Goal: Task Accomplishment & Management: Complete application form

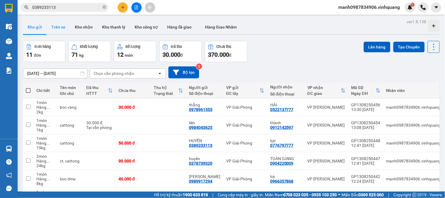
click at [59, 28] on button "Trên xe" at bounding box center [58, 27] width 23 height 14
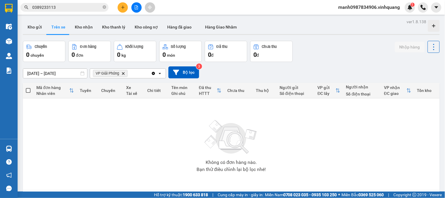
click at [122, 9] on icon "plus" at bounding box center [123, 7] width 4 height 4
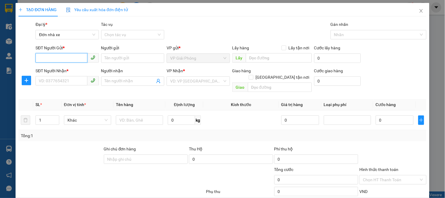
click at [48, 58] on input "SĐT Người Gửi *" at bounding box center [62, 57] width 52 height 9
type input "0973737373"
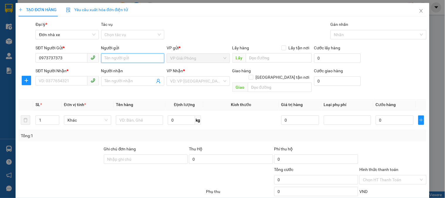
click at [118, 59] on input "Người gửi" at bounding box center [132, 57] width 63 height 9
type input "the huxe"
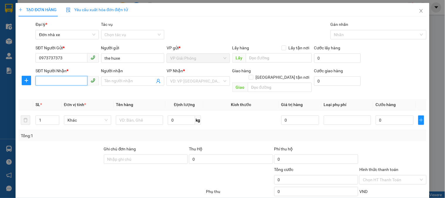
click at [61, 81] on input "SĐT Người Nhận *" at bounding box center [62, 80] width 52 height 9
type input "0913293696"
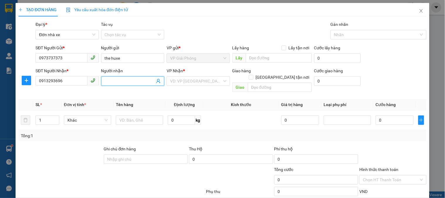
click at [124, 79] on input "Người nhận" at bounding box center [130, 81] width 50 height 6
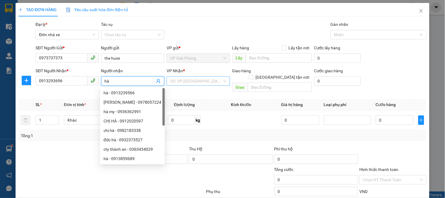
type input "hà"
click at [193, 81] on input "search" at bounding box center [196, 81] width 52 height 9
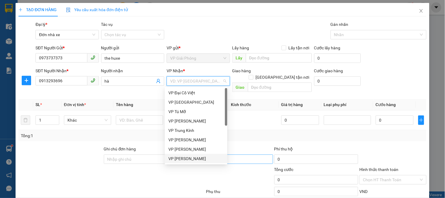
click at [191, 156] on div "VP [PERSON_NAME]" at bounding box center [196, 158] width 55 height 6
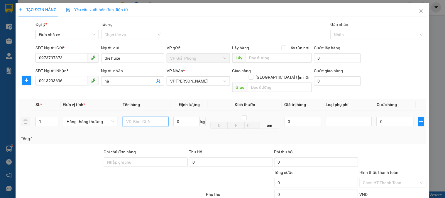
click at [139, 117] on input "text" at bounding box center [146, 121] width 46 height 9
type input "hiop vàng"
click at [178, 117] on input "0" at bounding box center [187, 121] width 26 height 9
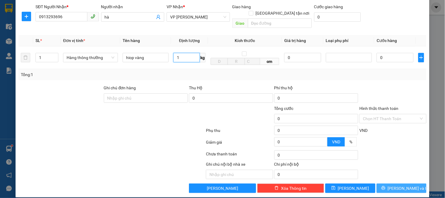
type input "1"
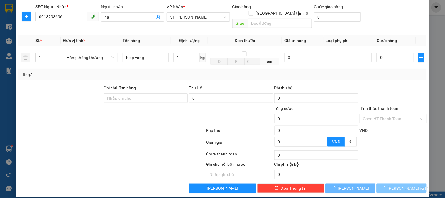
click at [399, 185] on span "[PERSON_NAME] và In" at bounding box center [408, 188] width 41 height 6
type input "30.000"
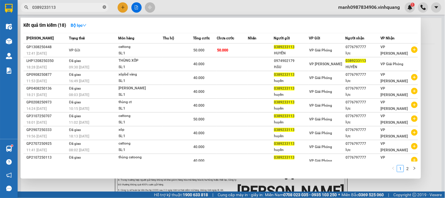
click at [103, 7] on icon "close-circle" at bounding box center [105, 7] width 4 height 4
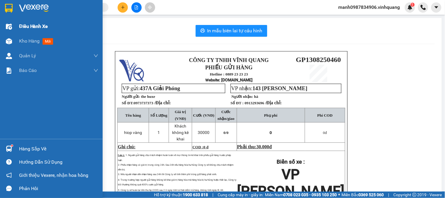
click at [11, 26] on img at bounding box center [9, 26] width 6 height 6
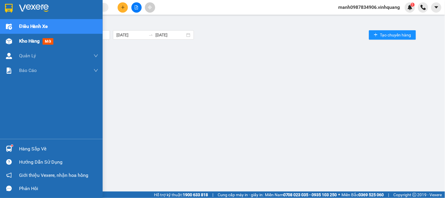
click at [7, 42] on img at bounding box center [9, 41] width 6 height 6
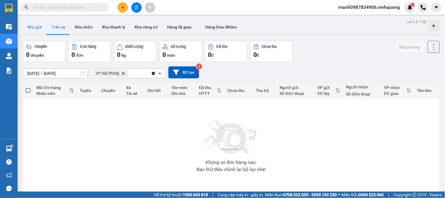
click at [36, 28] on button "Kho gửi" at bounding box center [35, 27] width 24 height 14
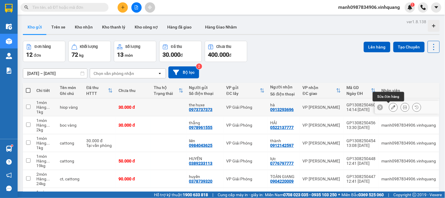
click at [392, 106] on icon at bounding box center [394, 107] width 4 height 4
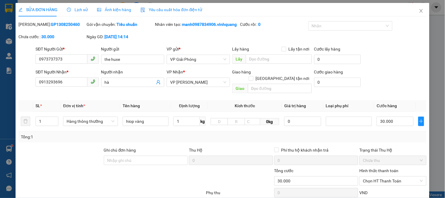
type input "0973737373"
type input "the huxe"
type input "0913293696"
type input "hà"
type input "30.000"
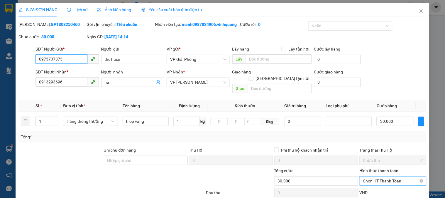
scroll to position [69, 0]
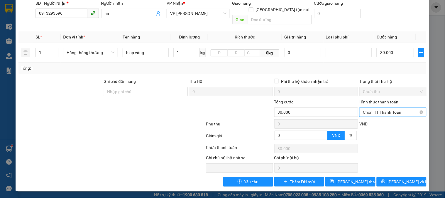
click at [376, 115] on span "Chọn HT Thanh Toán" at bounding box center [393, 112] width 60 height 9
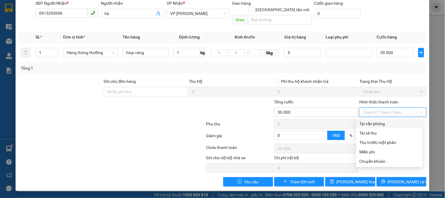
click at [377, 124] on div "Tại văn phòng" at bounding box center [389, 123] width 59 height 6
type input "0"
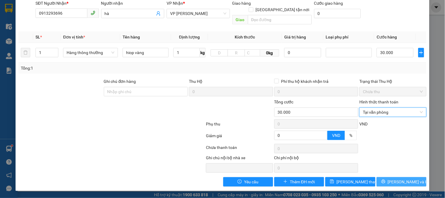
click at [397, 181] on span "[PERSON_NAME] và In" at bounding box center [408, 182] width 41 height 6
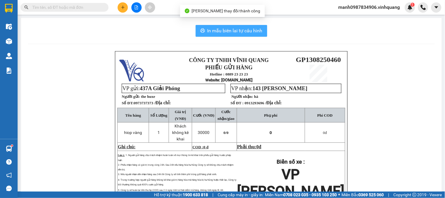
click at [227, 27] on span "In mẫu biên lai tự cấu hình" at bounding box center [235, 30] width 55 height 7
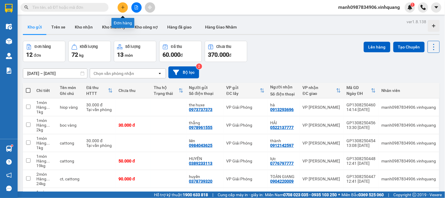
click at [122, 7] on icon "plus" at bounding box center [122, 7] width 3 height 0
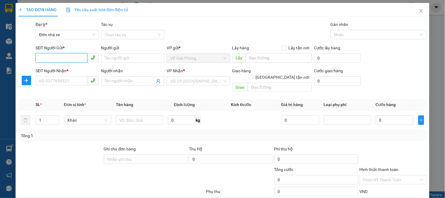
click at [43, 58] on input "SĐT Người Gửi *" at bounding box center [62, 57] width 52 height 9
type input "0908463336"
click at [54, 71] on div "0908463336 - hiếu" at bounding box center [66, 70] width 55 height 6
type input "hiếu"
type input "0915237868"
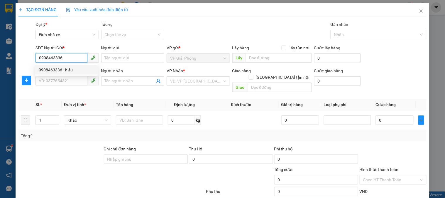
type input "[PERSON_NAME]"
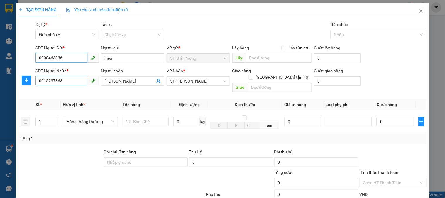
type input "0908463336"
drag, startPoint x: 65, startPoint y: 81, endPoint x: 0, endPoint y: 89, distance: 65.6
click at [0, 89] on div "TẠO ĐƠN HÀNG Yêu cầu xuất hóa đơn điện tử Transit Pickup Surcharge Ids Transit …" at bounding box center [222, 99] width 445 height 198
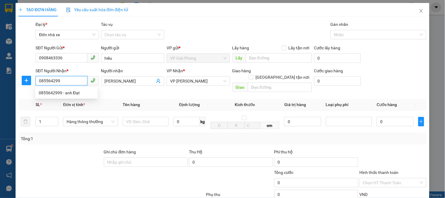
type input "0855642999"
click at [64, 92] on div "0855642999 - anh Đạt" at bounding box center [66, 93] width 55 height 6
type input "anh Đạt"
type input "0855642999"
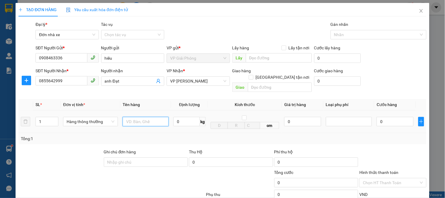
click at [139, 117] on input "text" at bounding box center [146, 121] width 46 height 9
type input "hop bd dẽ vỡ"
click at [186, 117] on input "0" at bounding box center [187, 121] width 26 height 9
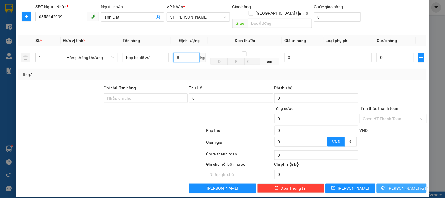
type input "8"
click at [401, 185] on span "[PERSON_NAME] và In" at bounding box center [408, 188] width 41 height 6
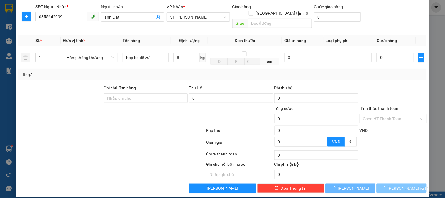
type input "40.000"
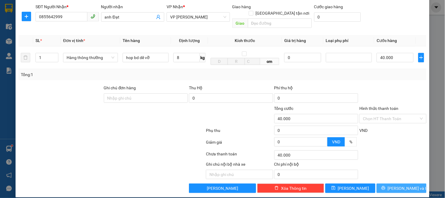
click at [398, 185] on span "[PERSON_NAME] và In" at bounding box center [408, 188] width 41 height 6
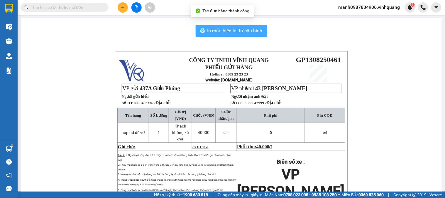
click at [237, 33] on span "In mẫu biên lai tự cấu hình" at bounding box center [235, 30] width 55 height 7
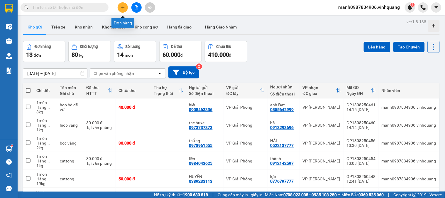
click at [121, 6] on icon "plus" at bounding box center [123, 7] width 4 height 4
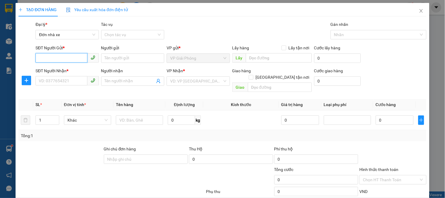
click at [42, 56] on input "SĐT Người Gửi *" at bounding box center [62, 57] width 52 height 9
type input "0908463336"
click at [52, 68] on div "0908463336 - hiếu" at bounding box center [66, 70] width 55 height 6
type input "hiếu"
type input "0855642999"
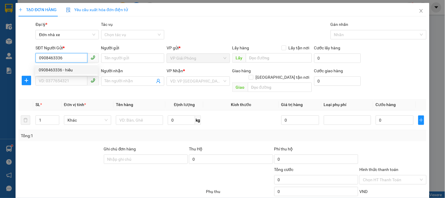
type input "anh Đạt"
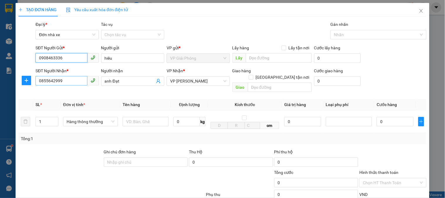
type input "0908463336"
drag, startPoint x: 56, startPoint y: 83, endPoint x: 12, endPoint y: 90, distance: 44.7
click at [12, 90] on div "TẠO ĐƠN HÀNG Yêu cầu xuất hóa đơn điện tử Transit Pickup Surcharge Ids Transit …" at bounding box center [222, 99] width 445 height 198
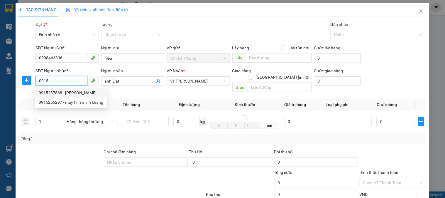
click at [53, 91] on div "0915237868 - ngọc hân" at bounding box center [71, 93] width 65 height 6
type input "0915237868"
type input "[PERSON_NAME]"
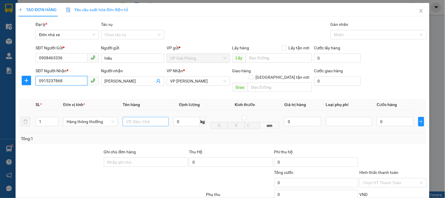
type input "0915237868"
click at [141, 117] on input "text" at bounding box center [146, 121] width 46 height 9
type input "hop bd dễ vỡ"
click at [189, 117] on input "0" at bounding box center [187, 121] width 26 height 9
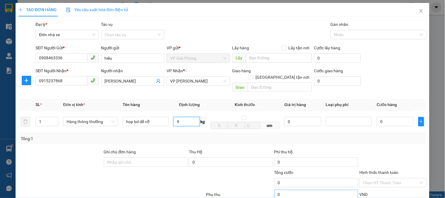
scroll to position [64, 0]
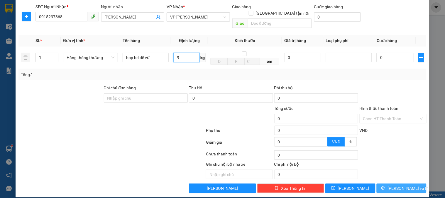
type input "9"
click at [403, 184] on button "[PERSON_NAME] và In" at bounding box center [402, 188] width 50 height 9
type input "40.000"
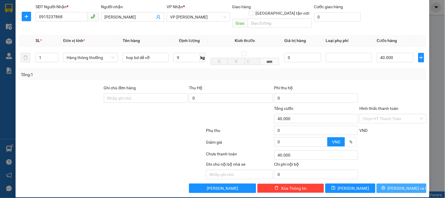
click at [403, 184] on button "[PERSON_NAME] và In" at bounding box center [402, 188] width 50 height 9
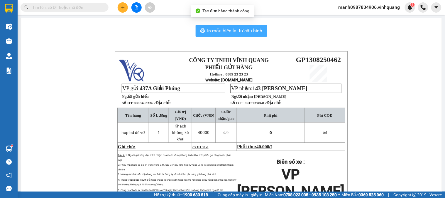
click at [233, 26] on button "In mẫu biên lai tự cấu hình" at bounding box center [232, 31] width 72 height 12
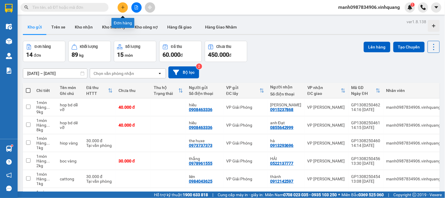
click at [124, 11] on button at bounding box center [123, 7] width 10 height 10
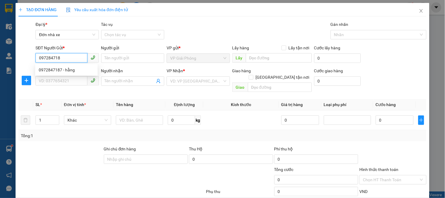
type input "0972847187"
click at [68, 70] on div "0972847187 - hằng" at bounding box center [66, 70] width 55 height 6
type input "hằng"
type input "0968949036"
type input "vân"
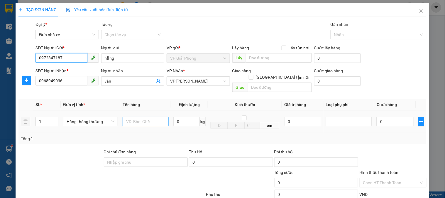
type input "0972847187"
click at [133, 117] on input "text" at bounding box center [146, 121] width 46 height 9
type input "cattong + tải xanh"
click at [29, 117] on tr "1 Hàng thông thường cattong + tải xanh 0 kg cm 0 0" at bounding box center [222, 121] width 408 height 23
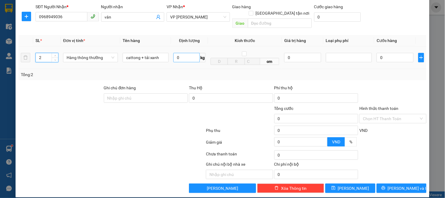
scroll to position [31, 0]
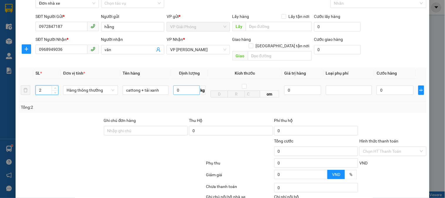
type input "2"
click at [183, 85] on input "0" at bounding box center [187, 89] width 26 height 9
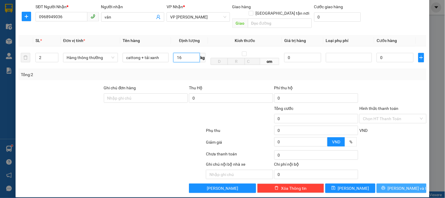
type input "16"
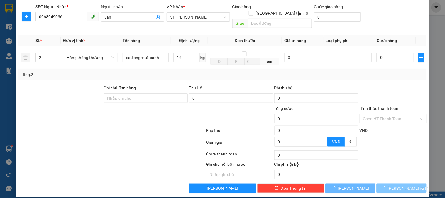
click at [400, 185] on span "[PERSON_NAME] và In" at bounding box center [408, 188] width 41 height 6
click at [399, 184] on button "[PERSON_NAME] và In" at bounding box center [402, 188] width 50 height 9
type input "100.000"
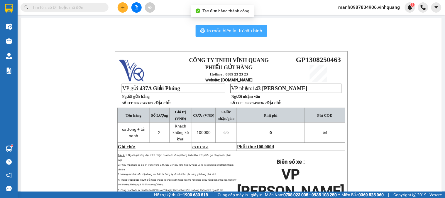
click at [232, 28] on span "In mẫu biên lai tự cấu hình" at bounding box center [235, 30] width 55 height 7
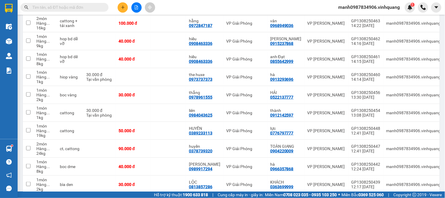
scroll to position [110, 0]
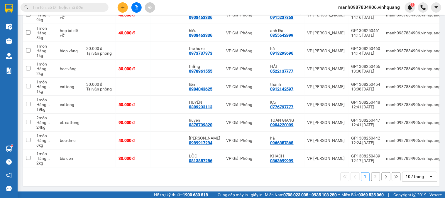
click at [372, 178] on button "2" at bounding box center [376, 176] width 9 height 9
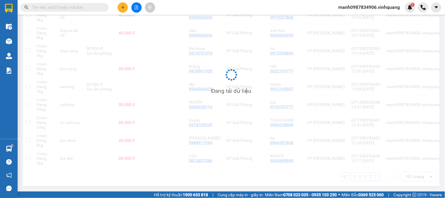
scroll to position [27, 0]
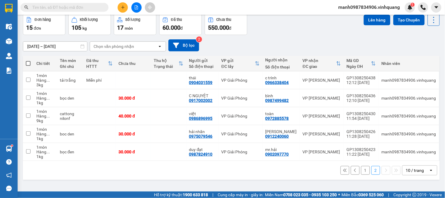
click at [27, 63] on span at bounding box center [28, 63] width 5 height 5
click at [28, 60] on input "checkbox" at bounding box center [28, 60] width 0 height 0
checkbox input "true"
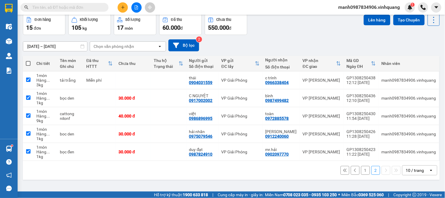
checkbox input "true"
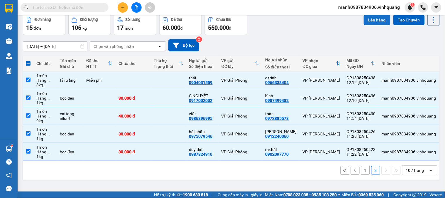
click at [378, 23] on button "Lên hàng" at bounding box center [377, 20] width 27 height 11
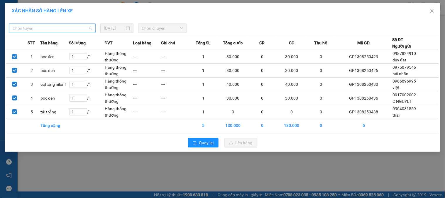
drag, startPoint x: 37, startPoint y: 28, endPoint x: 27, endPoint y: 58, distance: 31.8
click at [36, 28] on span "Chọn tuyến" at bounding box center [53, 28] width 80 height 9
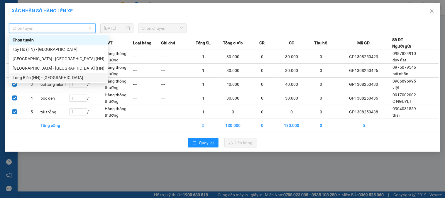
drag, startPoint x: 22, startPoint y: 76, endPoint x: 26, endPoint y: 77, distance: 3.9
click at [22, 77] on div "Long Biên (HN) - [GEOGRAPHIC_DATA]" at bounding box center [59, 77] width 92 height 6
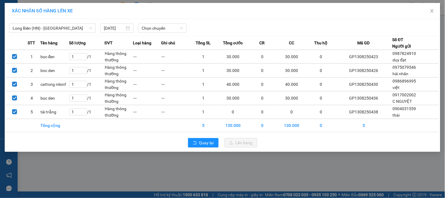
drag, startPoint x: 155, startPoint y: 21, endPoint x: 156, endPoint y: 26, distance: 5.0
click at [156, 21] on div "Long Biên (HN) - Thanh Hóa 13/08/2025 Chọn chuyến" at bounding box center [222, 27] width 433 height 12
click at [156, 28] on span "Chọn chuyến" at bounding box center [162, 28] width 41 height 9
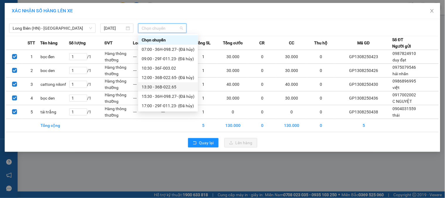
click at [166, 87] on div "13:30 - 36B-022.65" at bounding box center [168, 87] width 53 height 6
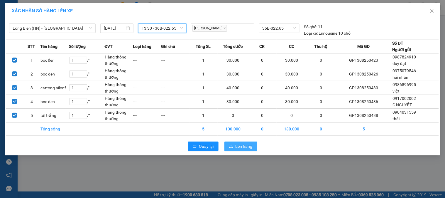
click at [253, 147] on button "Lên hàng" at bounding box center [241, 146] width 33 height 9
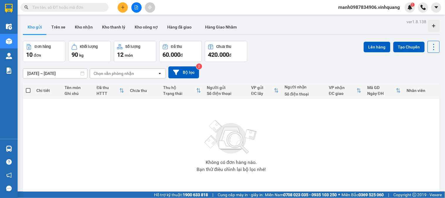
click at [47, 50] on button "Đơn hàng 10 đơn" at bounding box center [44, 51] width 43 height 21
click at [46, 51] on div "10 đơn" at bounding box center [44, 55] width 36 height 8
drag, startPoint x: 46, startPoint y: 50, endPoint x: 52, endPoint y: 30, distance: 20.7
click at [46, 48] on button "Đơn hàng 10 đơn" at bounding box center [44, 51] width 43 height 21
click at [57, 26] on button "Trên xe" at bounding box center [58, 27] width 23 height 14
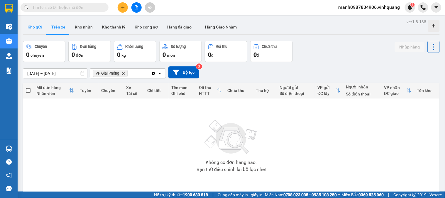
click at [40, 29] on button "Kho gửi" at bounding box center [35, 27] width 24 height 14
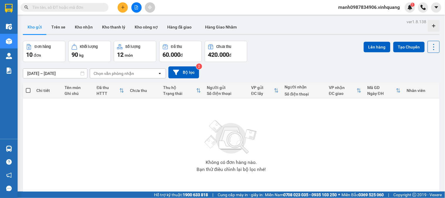
click at [128, 55] on span "món" at bounding box center [129, 55] width 8 height 5
click at [134, 52] on div "12 món" at bounding box center [135, 55] width 36 height 8
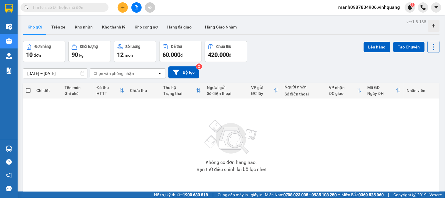
click at [135, 52] on div "12 món" at bounding box center [135, 55] width 36 height 8
click at [238, 53] on div "420.000 đ" at bounding box center [226, 55] width 36 height 8
click at [93, 51] on div "90 kg" at bounding box center [90, 55] width 36 height 8
click at [230, 51] on div "420.000 đ" at bounding box center [226, 55] width 36 height 8
click at [183, 56] on span "đ" at bounding box center [182, 55] width 2 height 5
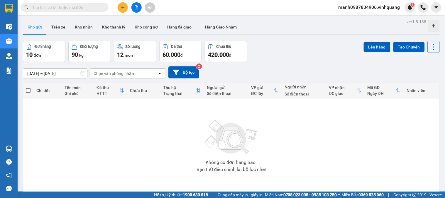
click at [143, 76] on div "Chọn văn phòng nhận" at bounding box center [124, 73] width 68 height 9
click at [57, 26] on button "Trên xe" at bounding box center [58, 27] width 23 height 14
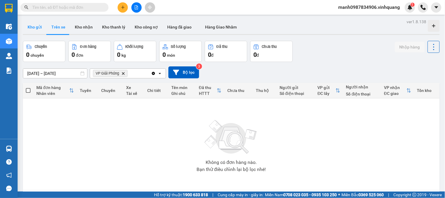
click at [41, 26] on button "Kho gửi" at bounding box center [35, 27] width 24 height 14
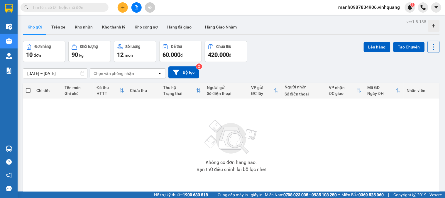
click at [101, 73] on div "Chọn văn phòng nhận" at bounding box center [114, 73] width 41 height 6
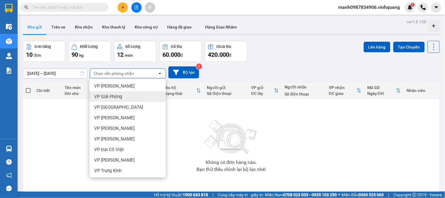
click at [116, 94] on span "VP Giải Phóng" at bounding box center [108, 97] width 28 height 6
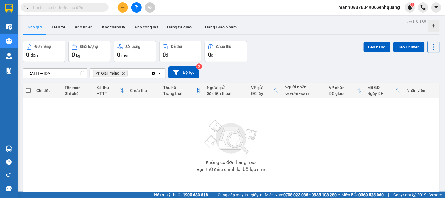
click at [123, 74] on icon "Delete" at bounding box center [124, 74] width 4 height 4
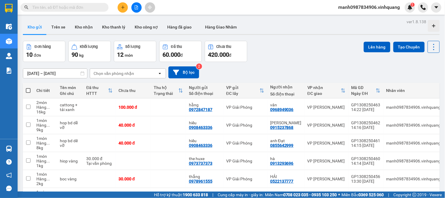
click at [44, 51] on div "10 đơn" at bounding box center [44, 55] width 36 height 8
click at [26, 87] on label at bounding box center [28, 90] width 5 height 6
click at [28, 87] on input "checkbox" at bounding box center [28, 87] width 0 height 0
checkbox input "true"
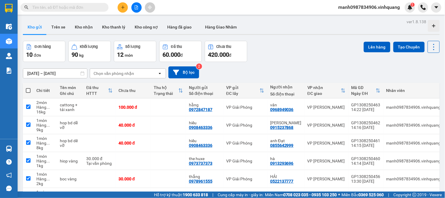
checkbox input "true"
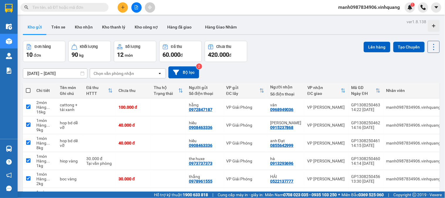
checkbox input "true"
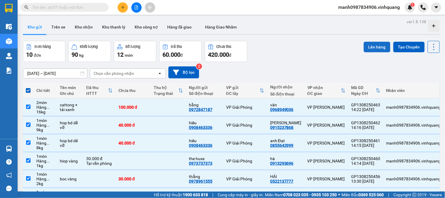
click at [379, 48] on button "Lên hàng" at bounding box center [377, 47] width 27 height 11
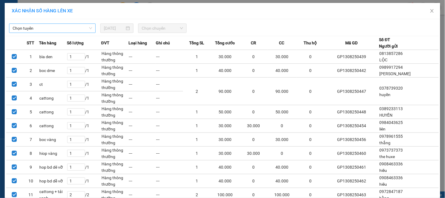
click at [60, 25] on span "Chọn tuyến" at bounding box center [53, 28] width 80 height 9
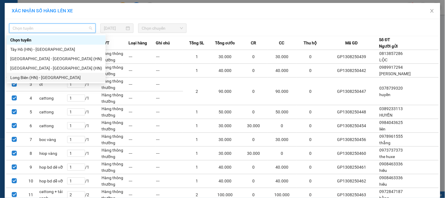
click at [27, 75] on div "Long Biên (HN) - [GEOGRAPHIC_DATA]" at bounding box center [56, 77] width 92 height 6
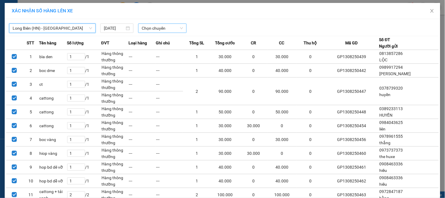
click at [164, 25] on span "Chọn chuyến" at bounding box center [162, 28] width 41 height 9
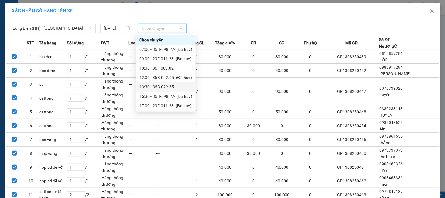
click at [168, 87] on div "13:30 - 36B-022.65" at bounding box center [165, 87] width 53 height 6
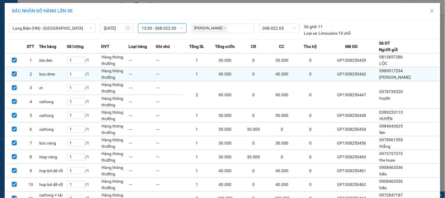
scroll to position [47, 0]
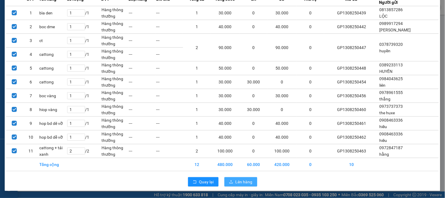
click at [237, 183] on span "Lên hàng" at bounding box center [244, 182] width 17 height 6
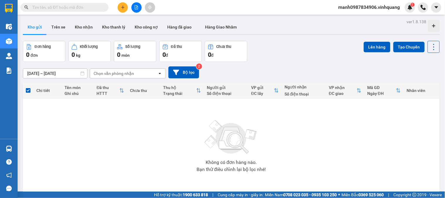
click at [50, 8] on input "text" at bounding box center [66, 7] width 69 height 6
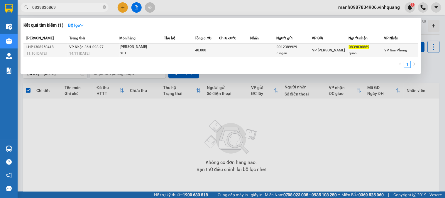
type input "0839836869"
click at [209, 48] on div "40.000" at bounding box center [207, 50] width 23 height 6
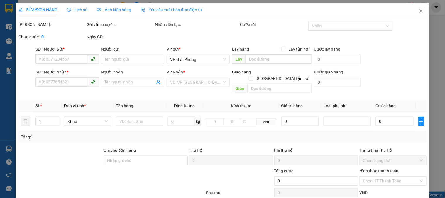
type input "0912389929"
type input "c ngân"
type input "0839836869"
type input "quân"
type input "40.000"
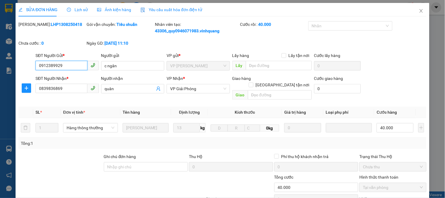
scroll to position [69, 0]
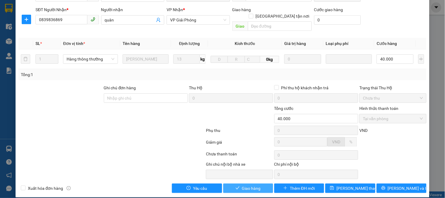
click at [248, 185] on span "Giao hàng" at bounding box center [251, 188] width 19 height 6
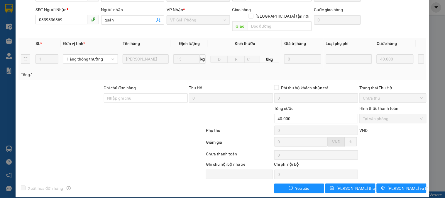
scroll to position [0, 0]
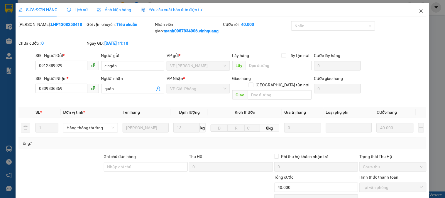
click at [420, 10] on icon "close" at bounding box center [421, 11] width 3 height 4
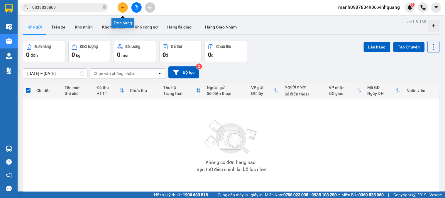
click at [122, 9] on icon "plus" at bounding box center [123, 7] width 4 height 4
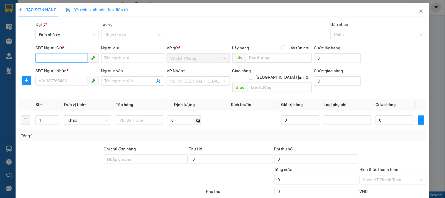
click at [46, 60] on input "SĐT Người Gửi *" at bounding box center [62, 57] width 52 height 9
click at [68, 71] on div "0936464161 - [PERSON_NAME]" at bounding box center [68, 70] width 58 height 6
type input "0936464161"
type input "[PERSON_NAME]"
type input "0904343402"
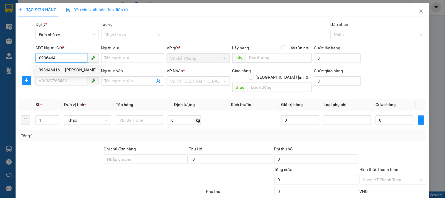
type input "hà dương"
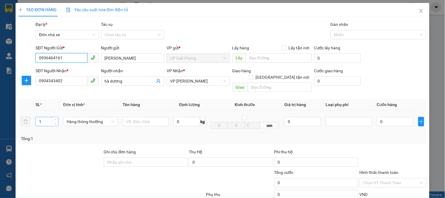
type input "0936464161"
click at [27, 119] on tr "1 Hàng thông thường 0 kg cm 0 0" at bounding box center [222, 121] width 408 height 23
type input "2"
click at [136, 117] on input "text" at bounding box center [146, 121] width 46 height 9
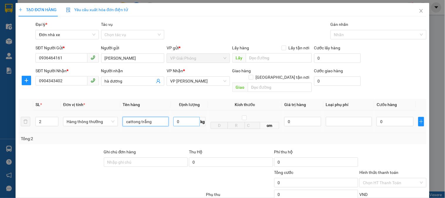
type input "cattong trắng"
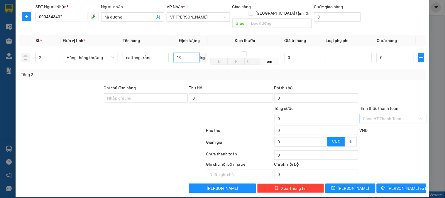
type input "19"
click at [383, 114] on input "Hình thức thanh toán" at bounding box center [391, 118] width 56 height 9
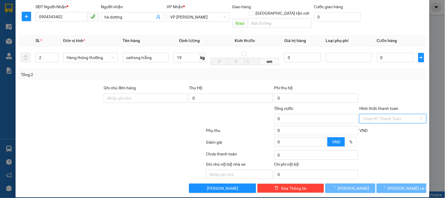
click at [384, 114] on input "Hình thức thanh toán" at bounding box center [391, 118] width 56 height 9
type input "100.000"
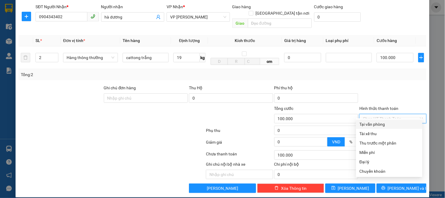
click at [383, 122] on div "Tại văn phòng" at bounding box center [389, 124] width 59 height 6
type input "0"
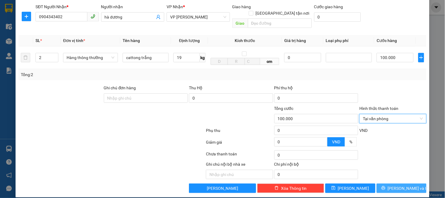
click at [398, 185] on span "[PERSON_NAME] và In" at bounding box center [408, 188] width 41 height 6
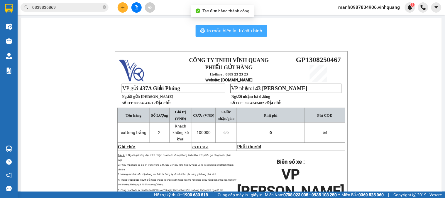
click at [227, 28] on span "In mẫu biên lai tự cấu hình" at bounding box center [235, 30] width 55 height 7
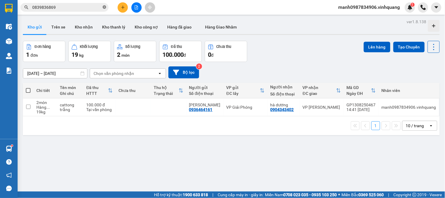
drag, startPoint x: 104, startPoint y: 6, endPoint x: 99, endPoint y: 6, distance: 5.0
click at [104, 6] on icon "close-circle" at bounding box center [105, 7] width 4 height 4
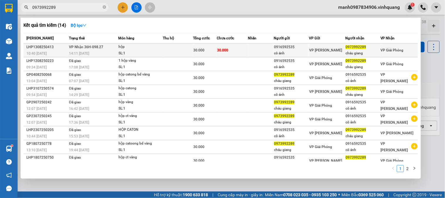
type input "0973992289"
click at [96, 48] on span "VP Nhận 36H-098.27" at bounding box center [86, 47] width 34 height 4
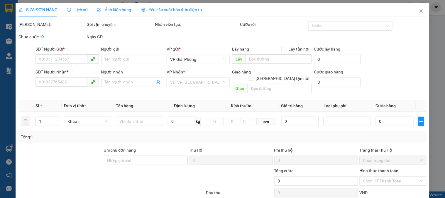
type input "0916592535"
type input "cô ánh"
type input "0973992289"
type input "cháu giang"
type input "30.000"
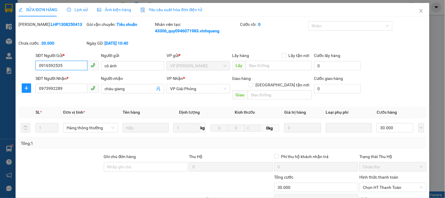
scroll to position [69, 0]
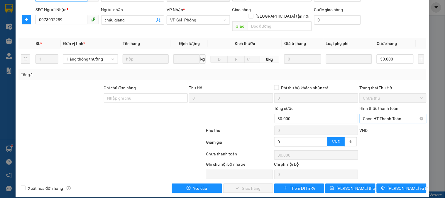
click at [376, 114] on span "Chọn HT Thanh Toán" at bounding box center [393, 118] width 60 height 9
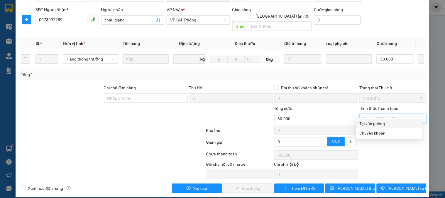
click at [367, 123] on div "Tại văn phòng" at bounding box center [389, 123] width 59 height 6
type input "0"
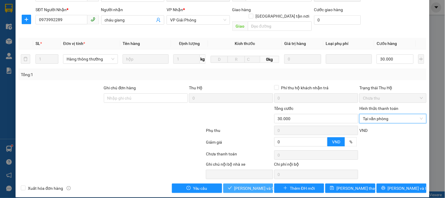
click at [244, 185] on span "[PERSON_NAME] và Giao hàng" at bounding box center [263, 188] width 56 height 6
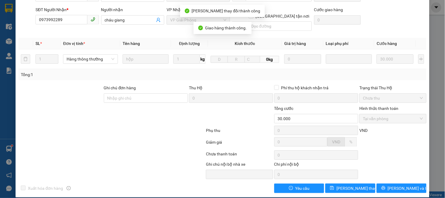
scroll to position [0, 0]
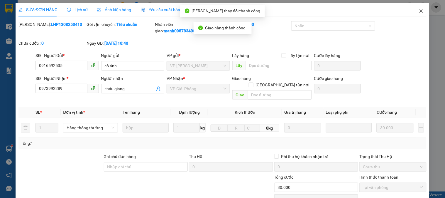
click at [419, 11] on icon "close" at bounding box center [421, 11] width 5 height 5
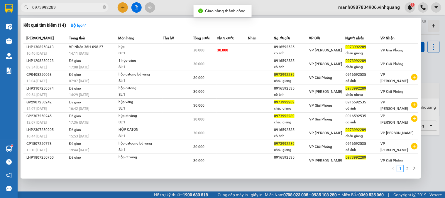
drag, startPoint x: 57, startPoint y: 8, endPoint x: 0, endPoint y: 15, distance: 57.1
click at [16, 12] on section "Kết quả tìm kiếm ( 14 ) Bộ lọc Mã ĐH Trạng thái Món hàng Thu hộ Tổng cước Chưa …" at bounding box center [222, 99] width 445 height 198
click at [125, 7] on div at bounding box center [222, 99] width 445 height 198
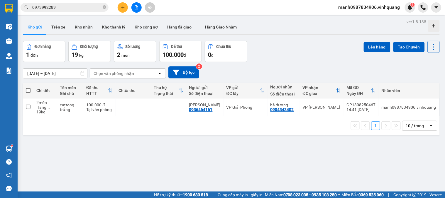
click at [122, 8] on icon "plus" at bounding box center [123, 7] width 4 height 4
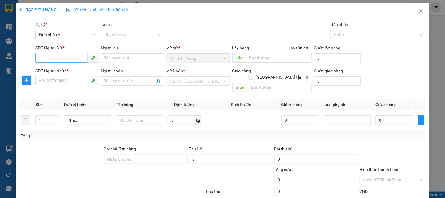
click at [49, 60] on input "SĐT Người Gửi *" at bounding box center [62, 57] width 52 height 9
type input "0912401983"
click at [54, 70] on div "0912401983 - giang" at bounding box center [66, 70] width 55 height 6
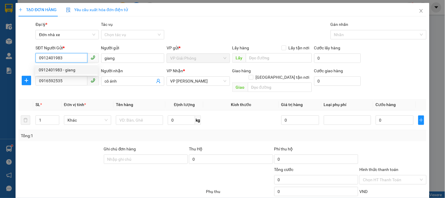
type input "giang"
type input "0916592535"
type input "cô ánh"
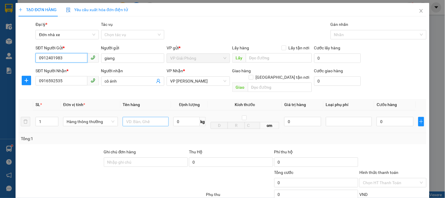
type input "0912401983"
click at [145, 117] on input "text" at bounding box center [146, 121] width 46 height 9
type input "hôp bd vàng"
click at [182, 117] on input "0" at bounding box center [187, 121] width 26 height 9
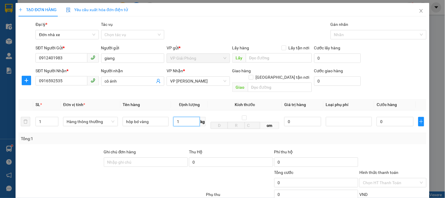
scroll to position [64, 0]
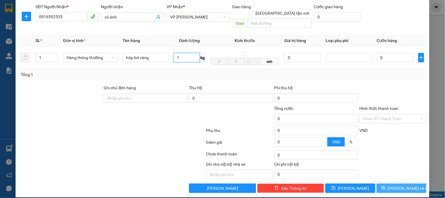
type input "1"
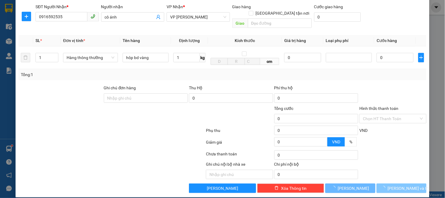
click at [397, 185] on span "[PERSON_NAME] và In" at bounding box center [408, 188] width 41 height 6
type input "30.000"
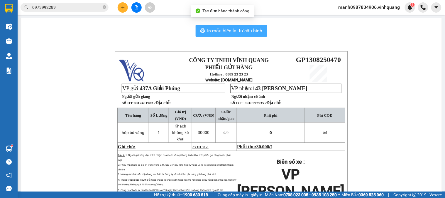
click at [248, 36] on button "In mẫu biên lai tự cấu hình" at bounding box center [232, 31] width 72 height 12
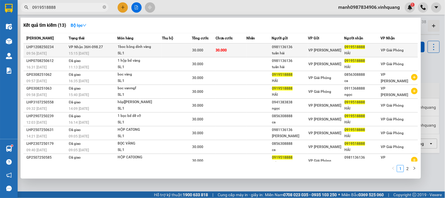
type input "0919518888"
click at [139, 48] on div "1boc băng dính vàng" at bounding box center [140, 47] width 44 height 6
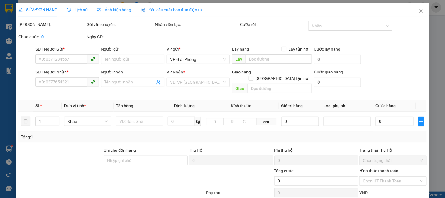
type input "0981136136"
type input "tuấn hải"
type input "0919518888"
type input "HẢI"
type input "30.000"
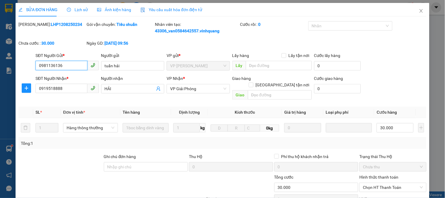
scroll to position [69, 0]
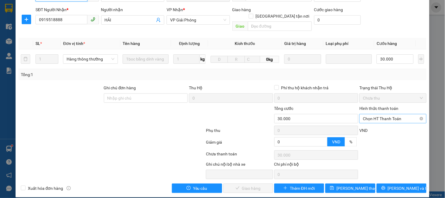
click at [390, 114] on span "Chọn HT Thanh Toán" at bounding box center [393, 118] width 60 height 9
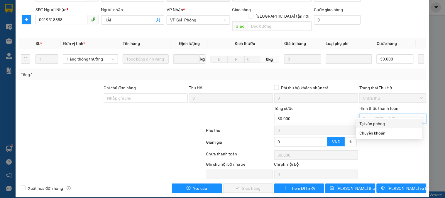
click at [388, 123] on div "Tại văn phòng" at bounding box center [389, 123] width 59 height 6
type input "0"
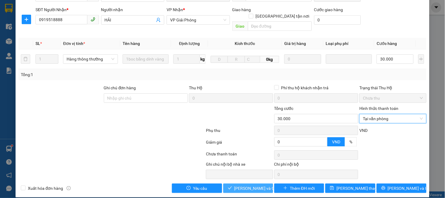
click at [248, 185] on span "[PERSON_NAME] và Giao hàng" at bounding box center [263, 188] width 56 height 6
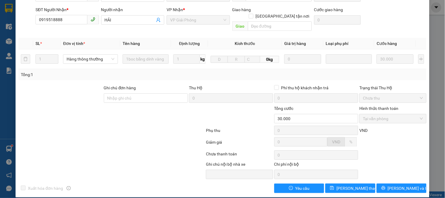
scroll to position [0, 0]
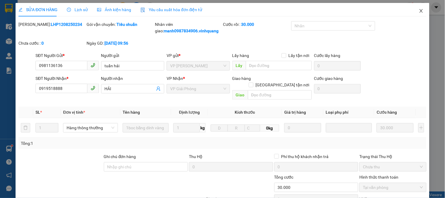
click at [420, 12] on icon "close" at bounding box center [421, 11] width 3 height 4
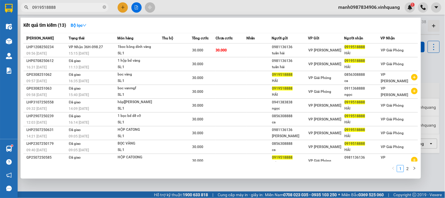
drag, startPoint x: 27, startPoint y: 10, endPoint x: 83, endPoint y: 31, distance: 59.9
click at [16, 14] on section "Kết quả tìm kiếm ( 13 ) Bộ lọc Mã ĐH Trạng thái Món hàng Thu hộ Tổng cước Chưa …" at bounding box center [222, 99] width 445 height 198
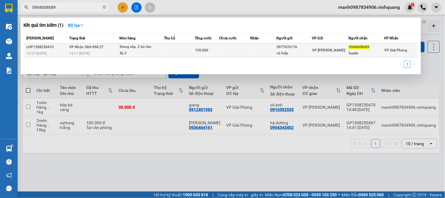
type input "0968608689"
click at [197, 51] on span "120.000" at bounding box center [201, 50] width 13 height 4
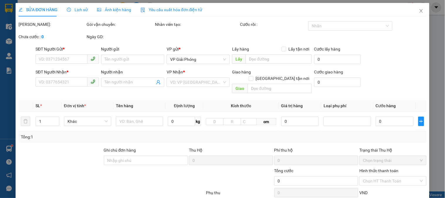
type input "0977676176"
type input "cô hiệp"
type input "0968608689"
type input "huyền"
type input "120.000"
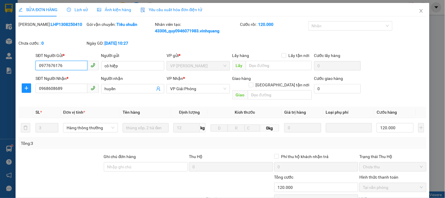
scroll to position [69, 0]
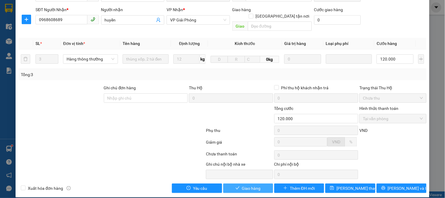
click at [248, 185] on span "Giao hàng" at bounding box center [251, 188] width 19 height 6
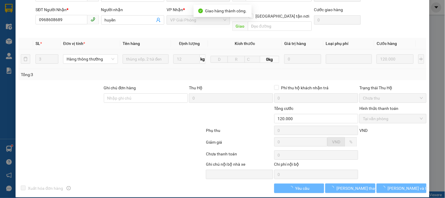
scroll to position [0, 0]
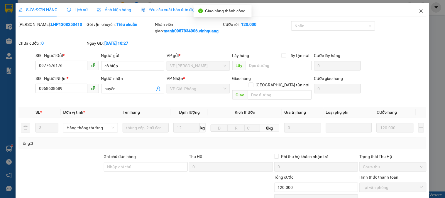
click at [419, 10] on icon "close" at bounding box center [421, 11] width 5 height 5
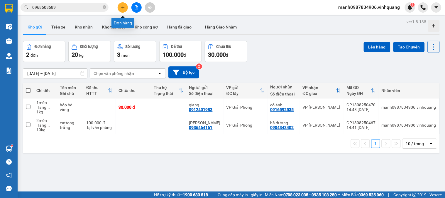
click at [124, 9] on icon "plus" at bounding box center [123, 7] width 4 height 4
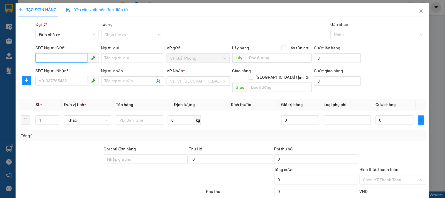
click at [51, 56] on input "SĐT Người Gửi *" at bounding box center [62, 57] width 52 height 9
type input "0983830205"
click at [125, 54] on input "Người gửi" at bounding box center [132, 57] width 63 height 9
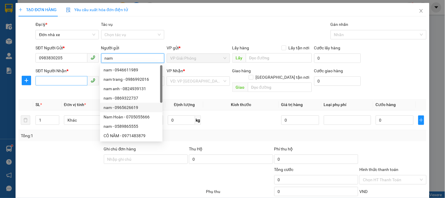
type input "nam"
click at [53, 81] on input "SĐT Người Nhận *" at bounding box center [62, 80] width 52 height 9
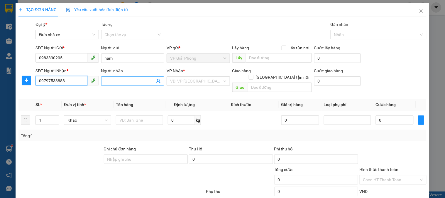
type input "09797533888"
click at [125, 79] on input "Người nhận" at bounding box center [130, 81] width 50 height 6
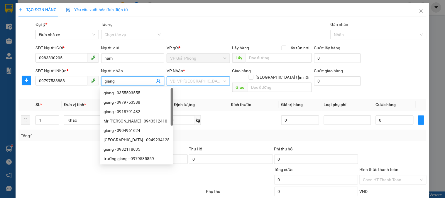
type input "giang"
click at [187, 81] on input "search" at bounding box center [196, 81] width 52 height 9
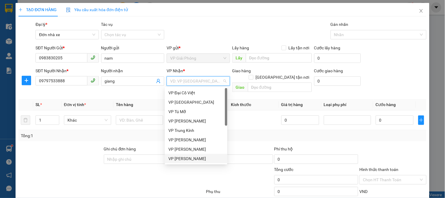
click at [188, 157] on div "VP [PERSON_NAME]" at bounding box center [196, 158] width 55 height 6
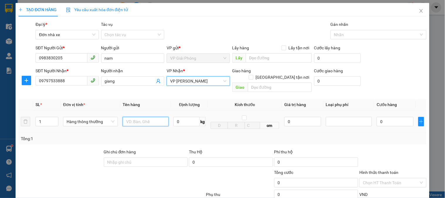
click at [139, 117] on input "text" at bounding box center [146, 121] width 46 height 9
type input "phong bi to"
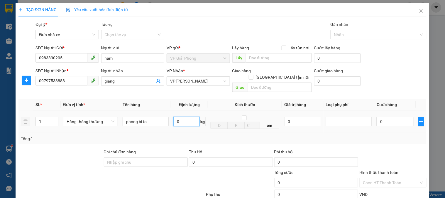
click at [179, 118] on input "0" at bounding box center [187, 121] width 26 height 9
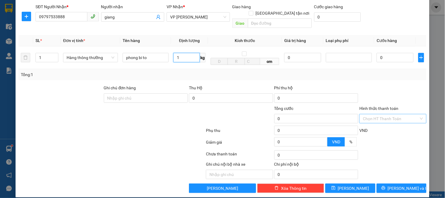
type input "1"
click at [382, 114] on input "Hình thức thanh toán" at bounding box center [391, 118] width 56 height 9
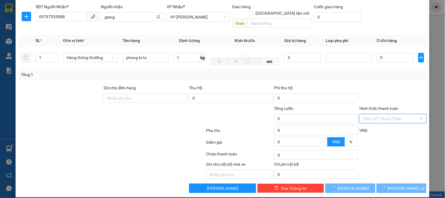
type input "30.000"
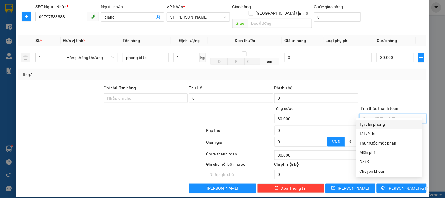
click at [379, 125] on div "Tại văn phòng" at bounding box center [389, 124] width 59 height 6
type input "0"
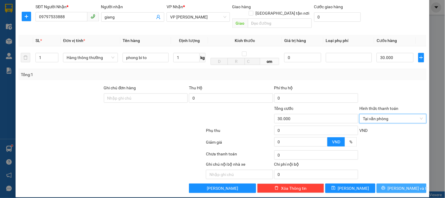
click at [395, 185] on span "[PERSON_NAME] và In" at bounding box center [408, 188] width 41 height 6
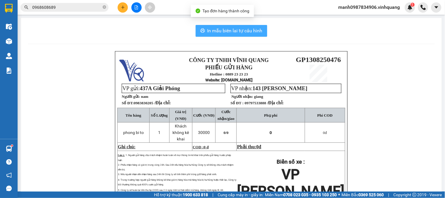
click at [228, 26] on button "In mẫu biên lai tự cấu hình" at bounding box center [232, 31] width 72 height 12
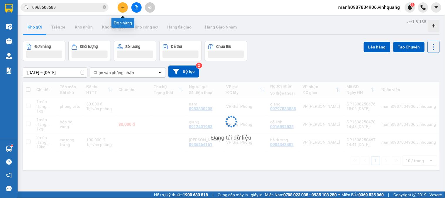
click at [122, 7] on icon "plus" at bounding box center [122, 7] width 3 height 0
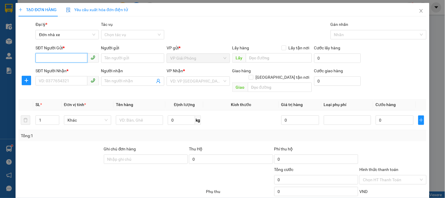
click at [53, 57] on input "SĐT Người Gửi *" at bounding box center [62, 57] width 52 height 9
type input "0388661001"
click at [58, 67] on div "0388661001 - hồng" at bounding box center [66, 70] width 55 height 6
type input "hồng"
type input "0366827665"
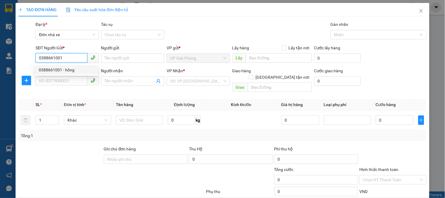
type input "huy hoàng"
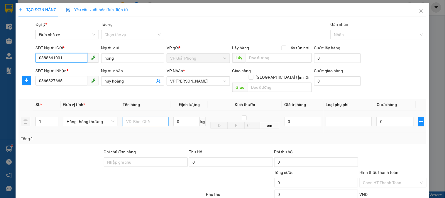
type input "0388661001"
click at [143, 119] on input "text" at bounding box center [146, 121] width 46 height 9
type input "cattong bd vàng"
click at [187, 118] on input "0" at bounding box center [187, 121] width 26 height 9
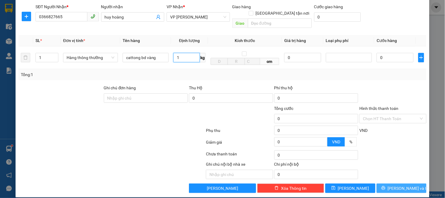
type input "1"
click at [403, 185] on span "[PERSON_NAME] và In" at bounding box center [408, 188] width 41 height 6
type input "30.000"
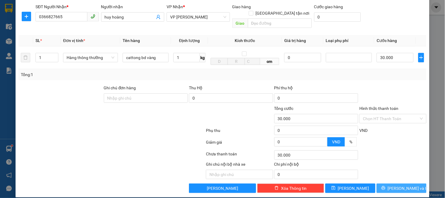
type input "30.000"
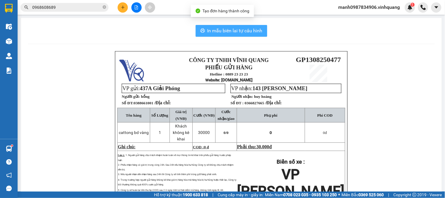
click at [236, 29] on span "In mẫu biên lai tự cấu hình" at bounding box center [235, 30] width 55 height 7
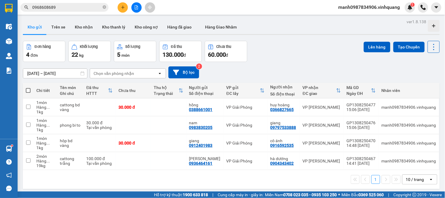
click at [123, 7] on icon "plus" at bounding box center [122, 7] width 3 height 0
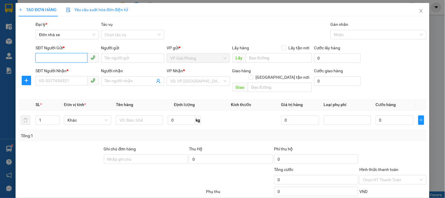
click at [56, 57] on input "SĐT Người Gửi *" at bounding box center [62, 57] width 52 height 9
type input "0982771994"
click at [53, 67] on div "0982771994 - trang" at bounding box center [66, 70] width 55 height 6
type input "trang"
type input "0359192193"
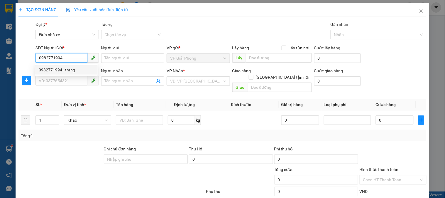
type input "trang"
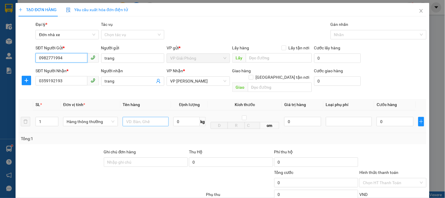
type input "0982771994"
click at [143, 117] on input "text" at bounding box center [146, 121] width 46 height 9
type input "catrangws"
click at [180, 117] on input "0" at bounding box center [187, 121] width 26 height 9
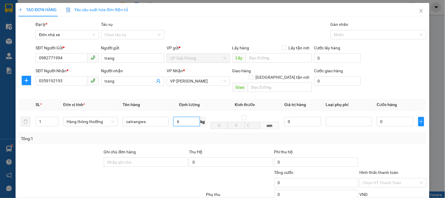
scroll to position [64, 0]
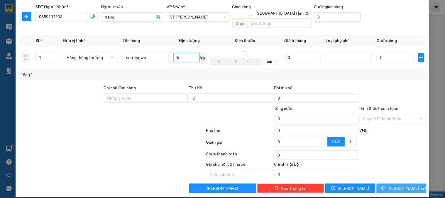
type input "6"
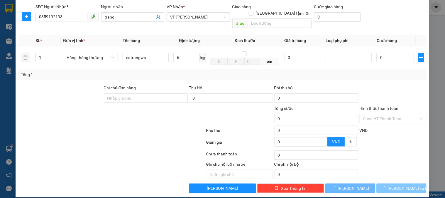
click at [391, 184] on button "[PERSON_NAME] và In" at bounding box center [402, 188] width 50 height 9
type input "40.000"
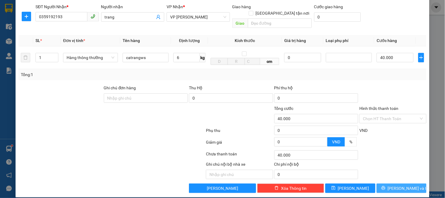
click at [396, 185] on span "[PERSON_NAME] và In" at bounding box center [408, 188] width 41 height 6
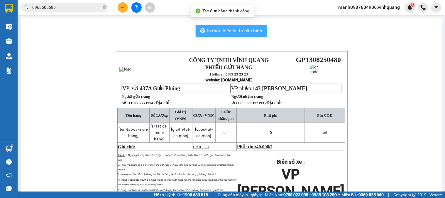
click at [222, 28] on span "In mẫu biên lai tự cấu hình" at bounding box center [235, 30] width 55 height 7
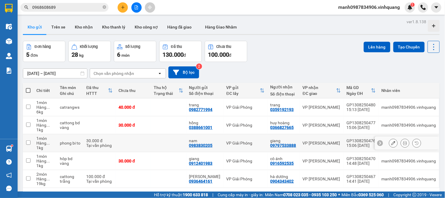
scroll to position [27, 0]
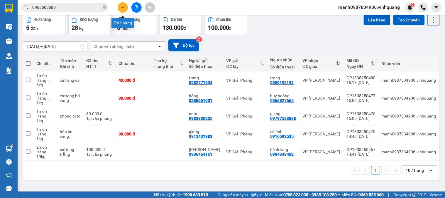
click at [120, 7] on button at bounding box center [123, 7] width 10 height 10
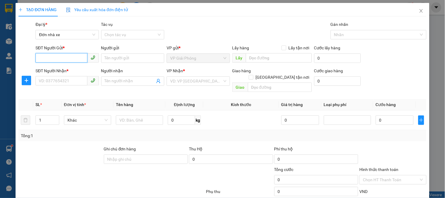
click at [51, 56] on input "SĐT Người Gửi *" at bounding box center [62, 57] width 52 height 9
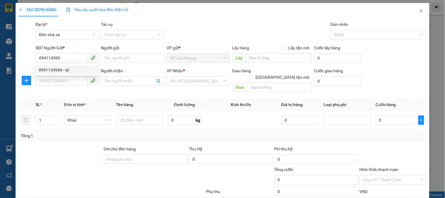
click at [53, 65] on div "0941143666 0941143666 - sỹ" at bounding box center [66, 70] width 63 height 12
click at [53, 69] on div "SĐT Người Nhận *" at bounding box center [67, 71] width 63 height 6
click at [53, 76] on input "SĐT Người Nhận *" at bounding box center [62, 80] width 52 height 9
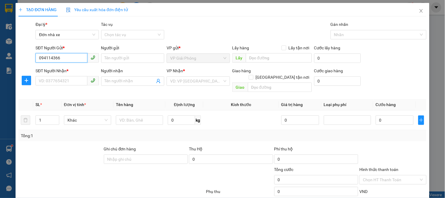
click at [67, 56] on input "094114366" at bounding box center [62, 57] width 52 height 9
click at [55, 69] on div "0941143666 - sỹ" at bounding box center [66, 70] width 55 height 6
type input "0941143666"
type input "sỹ"
type input "0869863959"
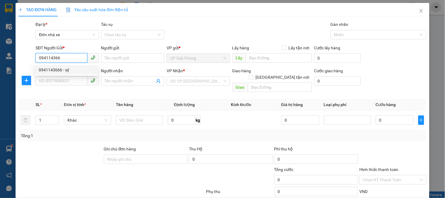
type input "[PERSON_NAME]"
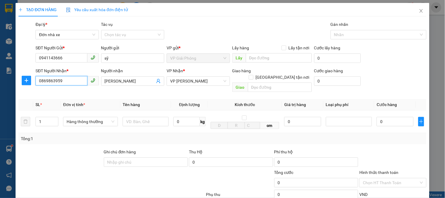
drag, startPoint x: 64, startPoint y: 80, endPoint x: 11, endPoint y: 81, distance: 53.2
click at [13, 80] on div "TẠO ĐƠN HÀNG Yêu cầu xuất hóa đơn điện tử Transit Pickup Surcharge Ids Transit …" at bounding box center [222, 99] width 445 height 198
type input "0"
type input "0859190699"
click at [59, 92] on div "0859190699 - hải" at bounding box center [66, 93] width 55 height 6
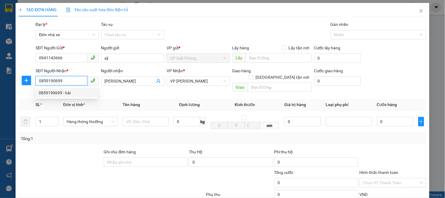
type input "hải"
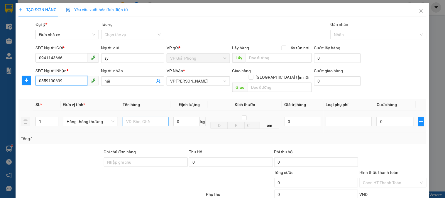
type input "0859190699"
click at [134, 117] on input "text" at bounding box center [146, 121] width 46 height 9
type input "bọc vàng"
click at [184, 117] on input "0" at bounding box center [187, 121] width 26 height 9
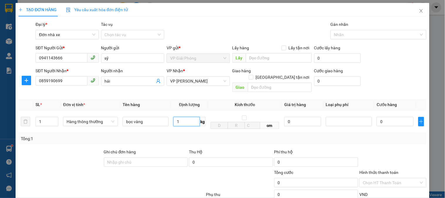
scroll to position [64, 0]
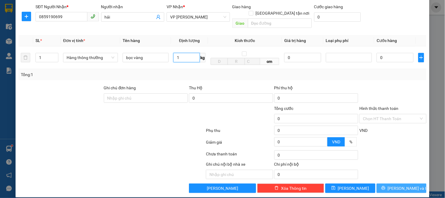
type input "1"
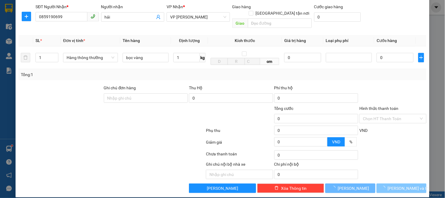
click at [383, 184] on button "[PERSON_NAME] và In" at bounding box center [402, 188] width 50 height 9
type input "30.000"
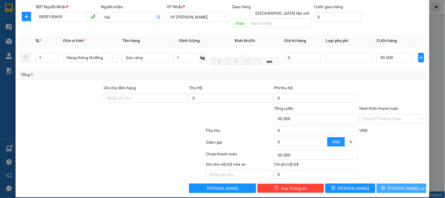
click at [401, 185] on span "[PERSON_NAME] và In" at bounding box center [408, 188] width 41 height 6
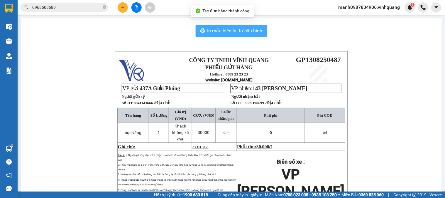
click at [232, 26] on button "In mẫu biên lai tự cấu hình" at bounding box center [232, 31] width 72 height 12
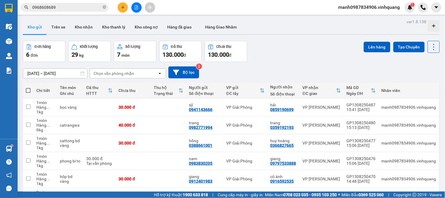
click at [122, 8] on icon "plus" at bounding box center [123, 7] width 4 height 4
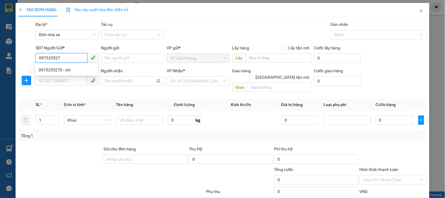
type input "0973235270"
click at [60, 69] on div "0973235270 - chí" at bounding box center [66, 70] width 55 height 6
type input "chí"
type input "0987147888"
type input "[PERSON_NAME]"
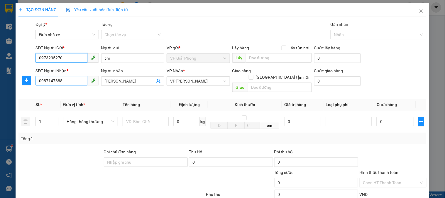
type input "0973235270"
drag, startPoint x: 65, startPoint y: 79, endPoint x: 10, endPoint y: 86, distance: 55.4
click at [10, 85] on div "TẠO ĐƠN HÀNG Yêu cầu xuất hóa đơn điện tử Transit Pickup Surcharge Ids Transit …" at bounding box center [222, 99] width 445 height 198
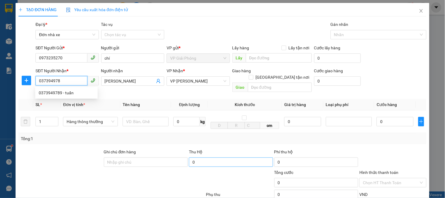
type input "0373949789"
click at [57, 90] on div "0373949789 - tuấn" at bounding box center [66, 93] width 55 height 6
type input "tuấn"
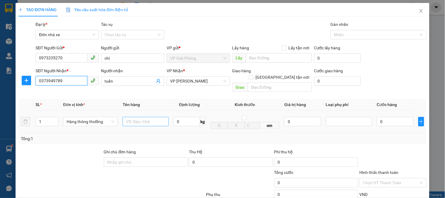
type input "0373949789"
click at [139, 117] on input "text" at bounding box center [146, 121] width 46 height 9
type input "catotng vagf trắng"
click at [195, 117] on input "0" at bounding box center [187, 121] width 26 height 9
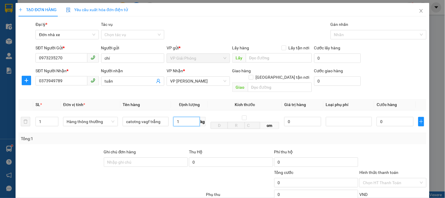
scroll to position [64, 0]
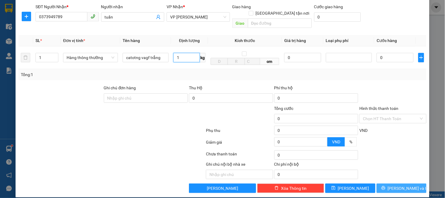
type input "1"
click at [400, 185] on span "[PERSON_NAME] và In" at bounding box center [408, 188] width 41 height 6
type input "30.000"
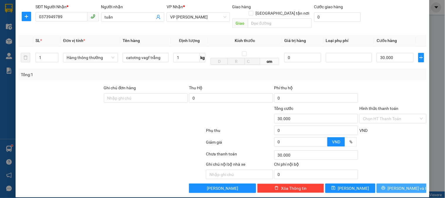
drag, startPoint x: 401, startPoint y: 181, endPoint x: 394, endPoint y: 181, distance: 6.8
click at [402, 185] on span "[PERSON_NAME] và In" at bounding box center [408, 188] width 41 height 6
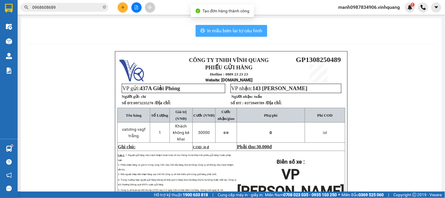
click at [225, 27] on span "In mẫu biên lai tự cấu hình" at bounding box center [235, 30] width 55 height 7
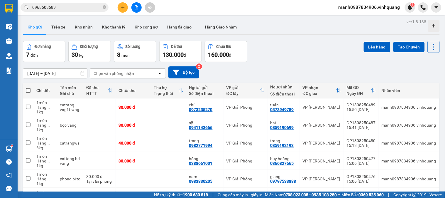
click at [38, 29] on button "Kho gửi" at bounding box center [35, 27] width 24 height 14
click at [55, 27] on button "Trên xe" at bounding box center [58, 27] width 23 height 14
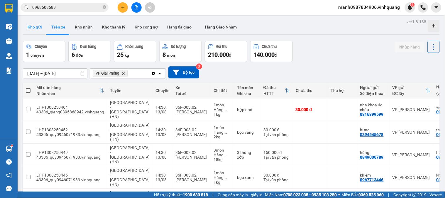
click at [35, 27] on button "Kho gửi" at bounding box center [35, 27] width 24 height 14
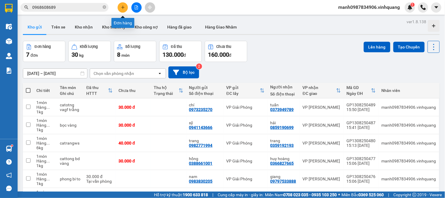
click at [121, 4] on button at bounding box center [123, 7] width 10 height 10
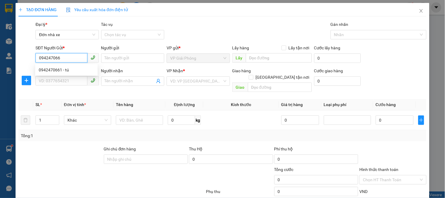
type input "0942470661"
drag, startPoint x: 61, startPoint y: 70, endPoint x: 63, endPoint y: 66, distance: 4.4
click at [62, 70] on div "0942470661 - tú" at bounding box center [66, 70] width 55 height 6
type input "tú"
type input "0522137777"
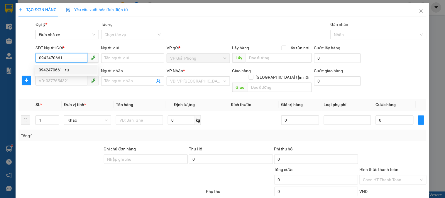
type input "HẢI"
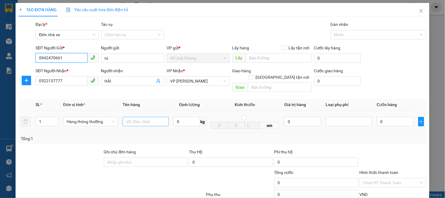
type input "0942470661"
click at [147, 117] on input "text" at bounding box center [146, 121] width 46 height 9
type input "h"
click at [181, 118] on input "0" at bounding box center [187, 121] width 26 height 9
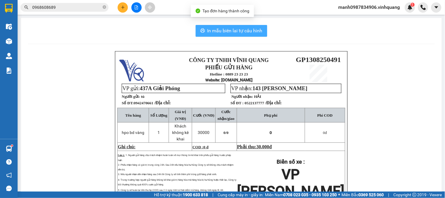
click at [229, 28] on span "In mẫu biên lai tự cấu hình" at bounding box center [235, 30] width 55 height 7
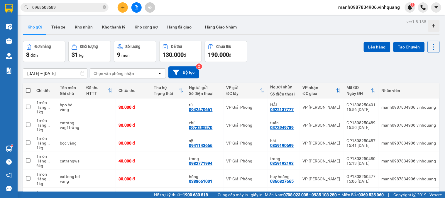
click at [122, 6] on icon "plus" at bounding box center [123, 7] width 4 height 4
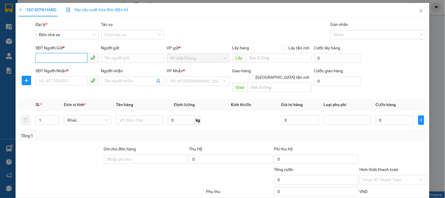
click at [49, 60] on input "SĐT Người Gửi *" at bounding box center [62, 57] width 52 height 9
click at [43, 57] on input "032274825" at bounding box center [62, 57] width 52 height 9
click at [68, 57] on input "0372274825" at bounding box center [62, 57] width 52 height 9
type input "0372274825"
click at [134, 60] on input "Người gửi" at bounding box center [132, 57] width 63 height 9
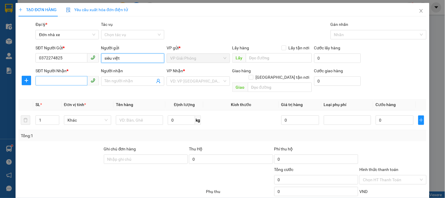
type input "siêu việt"
click at [56, 79] on input "SĐT Người Nhận *" at bounding box center [62, 80] width 52 height 9
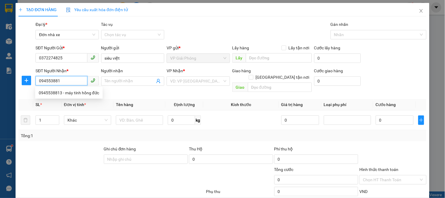
type input "0945538813"
click at [74, 93] on div "0945538813 - máy tính hồng đức" at bounding box center [69, 93] width 60 height 6
type input "máy tính hồng đức"
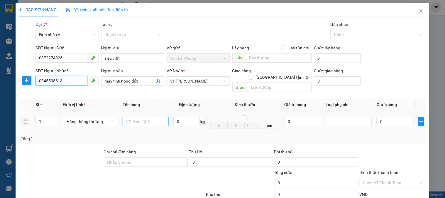
type input "0945538813"
click at [149, 119] on input "text" at bounding box center [146, 121] width 46 height 9
type input "cattng"
drag, startPoint x: 186, startPoint y: 106, endPoint x: 183, endPoint y: 112, distance: 6.7
click at [183, 112] on td "0 kg" at bounding box center [189, 121] width 37 height 23
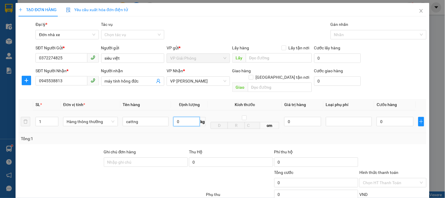
click at [183, 117] on input "0" at bounding box center [187, 121] width 26 height 9
type input "6"
drag, startPoint x: 401, startPoint y: 183, endPoint x: 399, endPoint y: 180, distance: 3.4
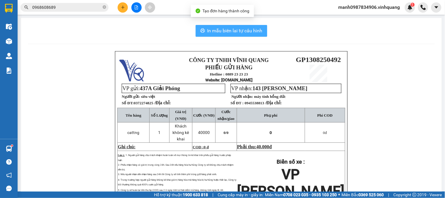
click at [230, 31] on span "In mẫu biên lai tự cấu hình" at bounding box center [235, 30] width 55 height 7
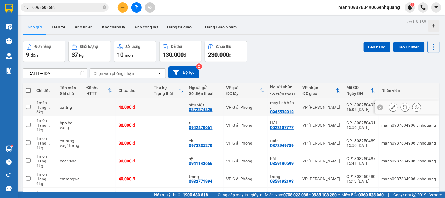
click at [401, 106] on button at bounding box center [405, 107] width 8 height 10
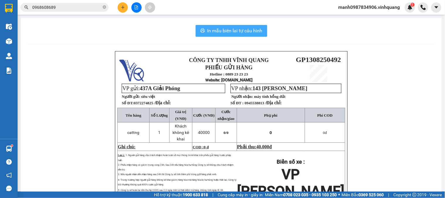
click at [238, 30] on span "In mẫu biên lai tự cấu hình" at bounding box center [235, 30] width 55 height 7
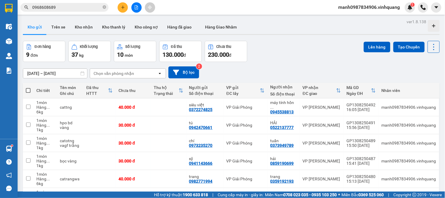
click at [121, 9] on button at bounding box center [123, 7] width 10 height 10
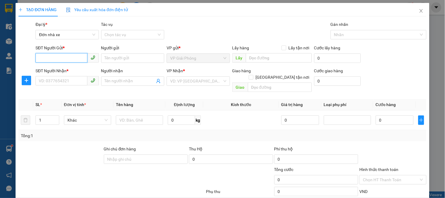
click at [49, 60] on input "SĐT Người Gửi *" at bounding box center [62, 57] width 52 height 9
click at [38, 57] on input "075079546" at bounding box center [62, 57] width 52 height 9
click at [41, 58] on input "075079546" at bounding box center [62, 57] width 52 height 9
type input "0975079546"
click at [70, 70] on div "0975079546 - hải nhãn" at bounding box center [66, 70] width 55 height 6
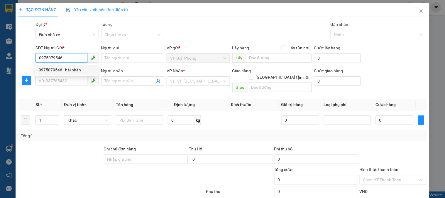
type input "hải nhãn"
type input "0912240060"
type input "[PERSON_NAME]"
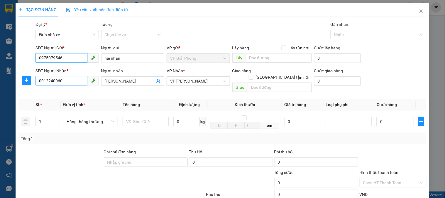
type input "0975079546"
drag, startPoint x: 70, startPoint y: 80, endPoint x: 21, endPoint y: 92, distance: 50.3
click at [23, 88] on div "Transit Pickup Surcharge Ids Transit Deliver Surcharge Ids Transit Deliver Surc…" at bounding box center [222, 139] width 408 height 236
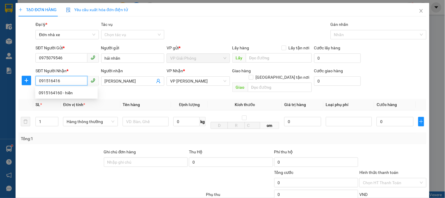
type input "0915164160"
click at [60, 95] on div "0915164160 - hiền" at bounding box center [66, 93] width 55 height 6
type input "hiền"
type input "0915164160"
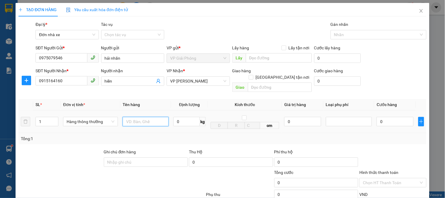
click at [143, 117] on input "text" at bounding box center [146, 121] width 46 height 9
type input "hôp trắng nhơ"
click at [176, 120] on div "0 kg" at bounding box center [190, 122] width 32 height 12
click at [386, 178] on input "Hình thức thanh toán" at bounding box center [391, 182] width 56 height 9
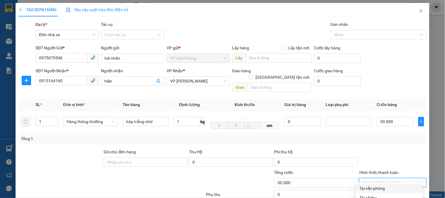
click at [384, 185] on div "Tại văn phòng" at bounding box center [389, 188] width 59 height 6
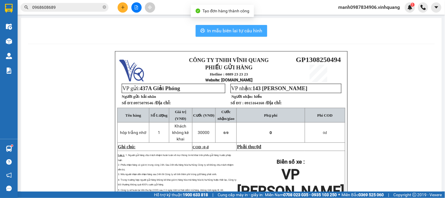
click at [234, 32] on span "In mẫu biên lai tự cấu hình" at bounding box center [235, 30] width 55 height 7
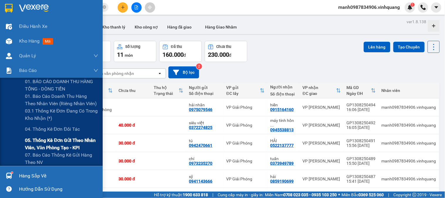
click at [62, 142] on span "05. Thống kê đơn gửi theo nhân viên, văn phòng tạo - KPI" at bounding box center [61, 144] width 73 height 15
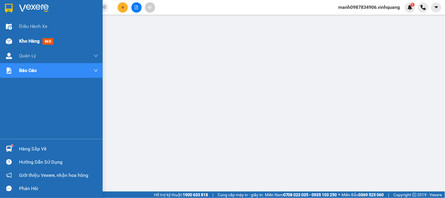
click at [11, 41] on img at bounding box center [9, 41] width 6 height 6
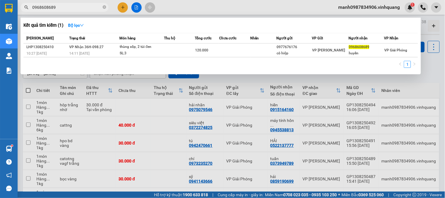
drag, startPoint x: 65, startPoint y: 5, endPoint x: 14, endPoint y: 20, distance: 52.5
click at [16, 15] on section "Kết quả tìm kiếm ( 1 ) Bộ lọc Mã ĐH Trạng thái Món hàng Thu hộ Tổng cước Chưa c…" at bounding box center [222, 99] width 445 height 198
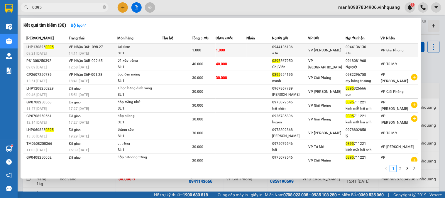
type input "0395"
click at [127, 47] on div "tui clear" at bounding box center [140, 47] width 44 height 6
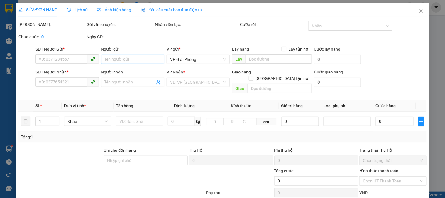
type input "0944136136"
type input "a tú"
type input "0944136136"
type input "a tú"
type input "1.000"
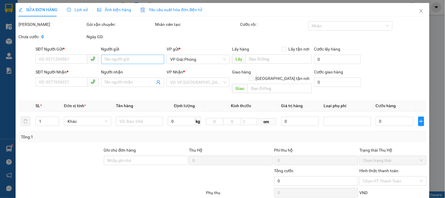
type input "95"
type input "1.000"
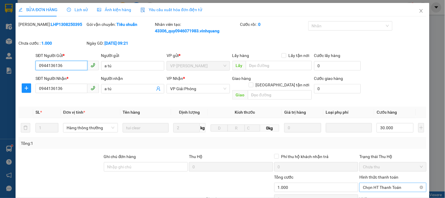
click at [377, 183] on span "Chọn HT Thanh Toán" at bounding box center [393, 187] width 60 height 9
click at [420, 12] on icon "close" at bounding box center [421, 11] width 3 height 4
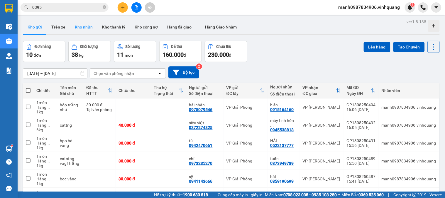
click at [90, 28] on button "Kho nhận" at bounding box center [83, 27] width 27 height 14
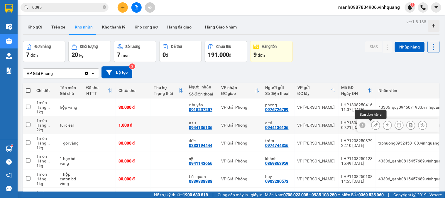
click at [374, 125] on icon at bounding box center [376, 125] width 4 height 4
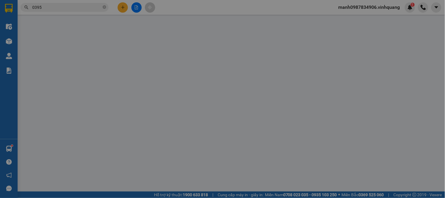
type input "0944136136"
type input "a tú"
type input "0944136136"
type input "a tú"
type input "1.000"
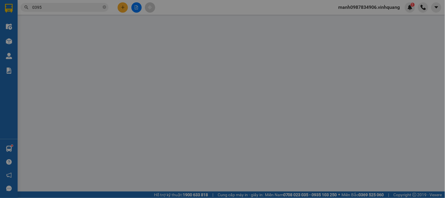
type input "95"
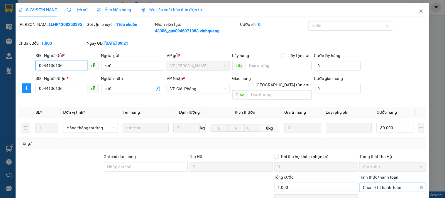
click at [380, 183] on span "Chọn HT Thanh Toán" at bounding box center [393, 187] width 60 height 9
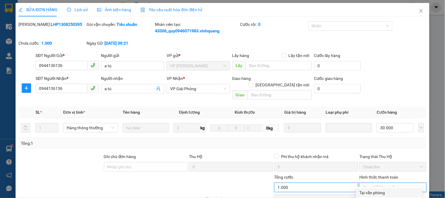
drag, startPoint x: 287, startPoint y: 116, endPoint x: 261, endPoint y: 119, distance: 25.4
click at [262, 174] on div "Tổng cước 1.000 Hình thức thanh toán Chọn HT Thanh Toán" at bounding box center [223, 184] width 410 height 21
click at [382, 162] on span "Chưa thu" at bounding box center [393, 166] width 60 height 9
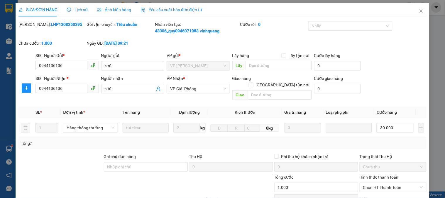
click at [372, 175] on label "Hình thức thanh toán" at bounding box center [379, 177] width 39 height 5
click at [372, 183] on input "Hình thức thanh toán" at bounding box center [391, 187] width 56 height 9
click at [374, 175] on label "Hình thức thanh toán" at bounding box center [379, 177] width 39 height 5
click at [374, 183] on input "Hình thức thanh toán" at bounding box center [391, 187] width 56 height 9
click at [378, 183] on span "Chọn HT Thanh Toán" at bounding box center [393, 187] width 60 height 9
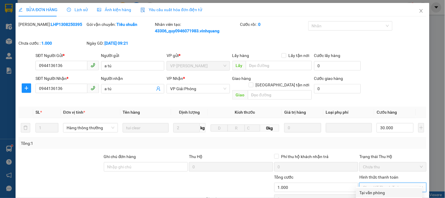
click at [378, 189] on div "Tại văn phòng" at bounding box center [389, 192] width 59 height 6
type input "0"
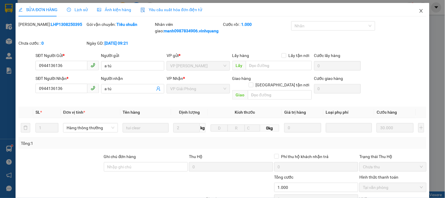
click at [420, 12] on icon "close" at bounding box center [421, 11] width 3 height 4
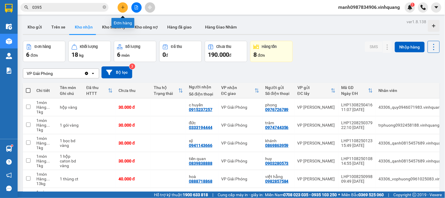
click at [124, 7] on icon "plus" at bounding box center [123, 7] width 4 height 4
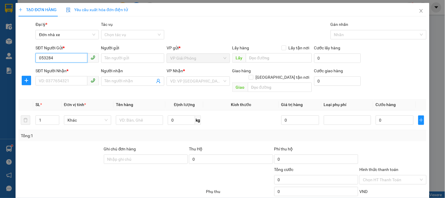
drag, startPoint x: 41, startPoint y: 57, endPoint x: 56, endPoint y: 61, distance: 15.5
click at [45, 58] on input "053284" at bounding box center [62, 57] width 52 height 9
click at [59, 58] on input "03284" at bounding box center [62, 57] width 52 height 9
type input "0"
type input "0353284126"
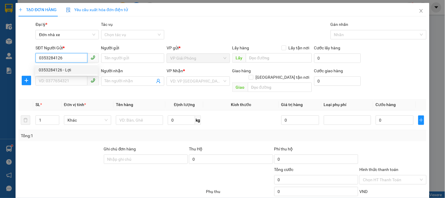
click at [48, 69] on div "0353284126 - Lợi" at bounding box center [66, 70] width 55 height 6
type input "Lợi"
type input "0975668910"
type input "chỉnh"
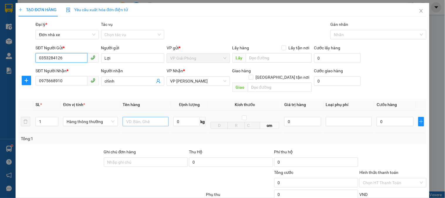
type input "0353284126"
click at [140, 118] on input "text" at bounding box center [146, 121] width 46 height 9
type input "cattong"
type input "9"
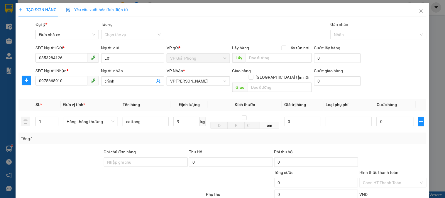
drag, startPoint x: 395, startPoint y: 181, endPoint x: 378, endPoint y: 185, distance: 17.1
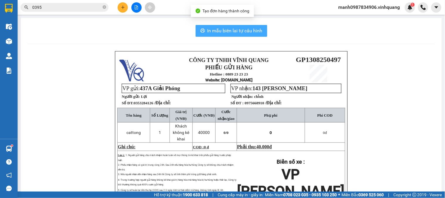
click at [233, 33] on span "In mẫu biên lai tự cấu hình" at bounding box center [235, 30] width 55 height 7
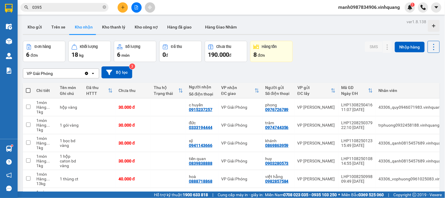
click at [124, 7] on icon "plus" at bounding box center [123, 7] width 4 height 4
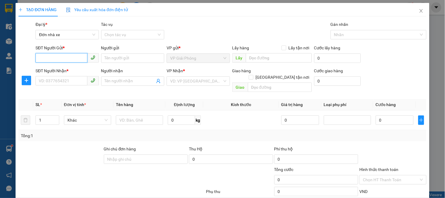
click at [51, 55] on input "SĐT Người Gửi *" at bounding box center [62, 57] width 52 height 9
drag, startPoint x: 63, startPoint y: 58, endPoint x: 21, endPoint y: 59, distance: 41.7
click at [22, 59] on div "SĐT Người Gửi * 014945555 014945555 Người gửi Tên người gửi VP gửi * VP Giải Ph…" at bounding box center [223, 55] width 410 height 21
type input "0914945555"
click at [122, 59] on input "Người gửi" at bounding box center [132, 57] width 63 height 9
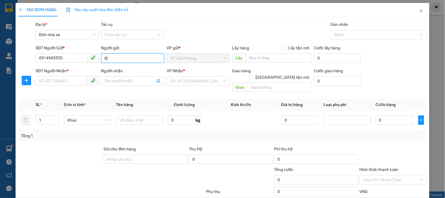
type input "lộc"
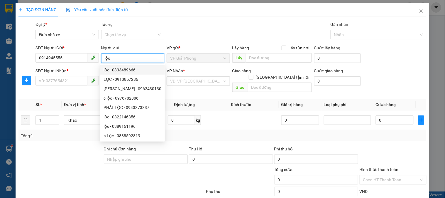
drag, startPoint x: 118, startPoint y: 60, endPoint x: 78, endPoint y: 64, distance: 39.6
click at [80, 64] on div "SĐT Người Gửi * 0914945555 Người gửi lộc VP gửi * VP Giải Phóng Lấy hàng Lấy tậ…" at bounding box center [231, 55] width 394 height 21
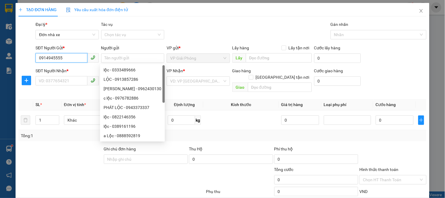
drag, startPoint x: 69, startPoint y: 60, endPoint x: 0, endPoint y: 59, distance: 69.0
click at [0, 59] on div "TẠO ĐƠN HÀNG Yêu cầu xuất hóa đơn điện tử Transit Pickup Surcharge Ids Transit …" at bounding box center [222, 99] width 445 height 198
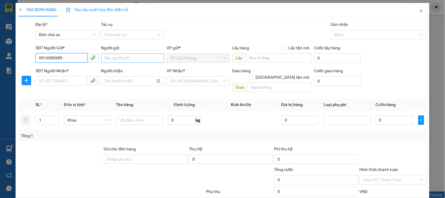
type input "0916890689"
click at [142, 58] on input "Người gửi" at bounding box center [132, 57] width 63 height 9
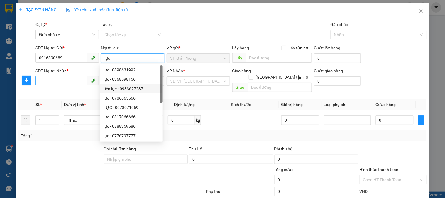
type input "lực"
click at [53, 83] on input "SĐT Người Nhận *" at bounding box center [62, 80] width 52 height 9
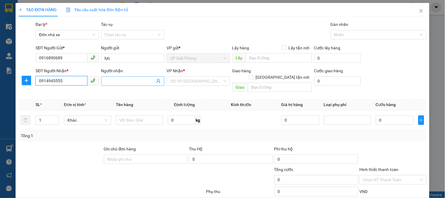
type input "0914945555"
click at [128, 80] on input "Người nhận" at bounding box center [130, 81] width 50 height 6
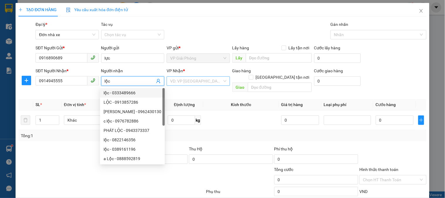
type input "lộc"
drag, startPoint x: 188, startPoint y: 82, endPoint x: 190, endPoint y: 84, distance: 3.2
click at [189, 82] on input "search" at bounding box center [196, 81] width 52 height 9
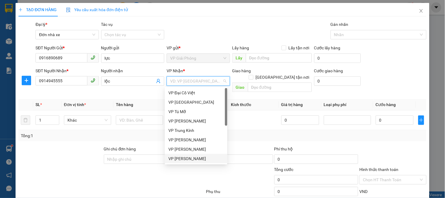
click at [190, 160] on div "VP [PERSON_NAME]" at bounding box center [196, 158] width 55 height 6
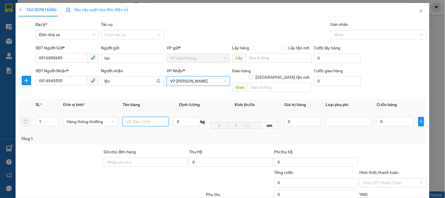
click at [139, 117] on input "text" at bounding box center [146, 121] width 46 height 9
type input "h;po xanh"
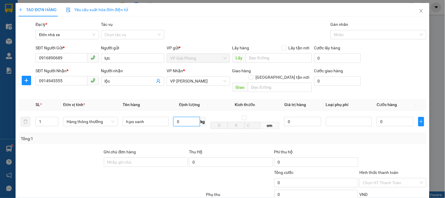
type input "1"
click at [402, 188] on div "TẠO ĐƠN HÀNG Yêu cầu xuất hóa đơn điện tử Transit Pickup Surcharge Ids Transit …" at bounding box center [223, 132] width 414 height 258
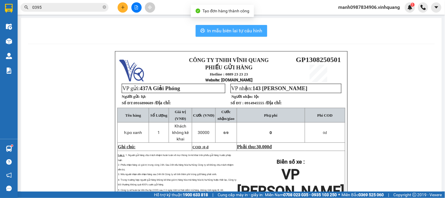
click at [234, 34] on span "In mẫu biên lai tự cấu hình" at bounding box center [235, 30] width 55 height 7
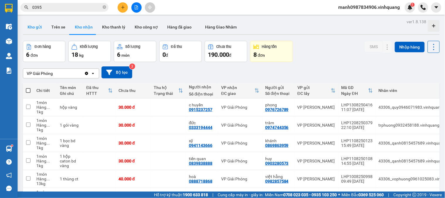
drag, startPoint x: 35, startPoint y: 27, endPoint x: 61, endPoint y: 48, distance: 33.3
click at [35, 27] on button "Kho gửi" at bounding box center [35, 27] width 24 height 14
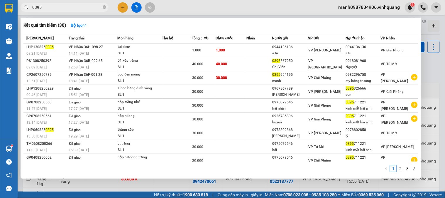
drag, startPoint x: 34, startPoint y: 6, endPoint x: 8, endPoint y: 11, distance: 26.6
click at [0, 10] on section "Kết quả tìm kiếm ( 30 ) Bộ lọc Mã ĐH Trạng thái Món hàng Thu hộ Tổng cước Chưa …" at bounding box center [222, 99] width 445 height 198
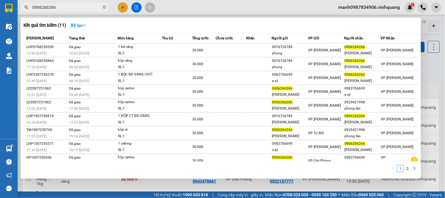
type input "0906266266"
click at [124, 6] on div at bounding box center [222, 99] width 445 height 198
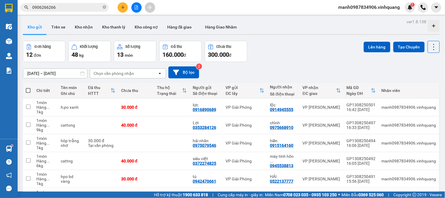
click at [123, 5] on icon "plus" at bounding box center [123, 7] width 4 height 4
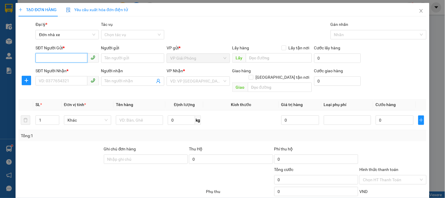
click at [48, 58] on input "SĐT Người Gửi *" at bounding box center [62, 57] width 52 height 9
type input "0989057442"
click at [63, 70] on div "0989057442 - [PERSON_NAME]" at bounding box center [68, 70] width 58 height 6
type input "vân anh"
type input "0967488919"
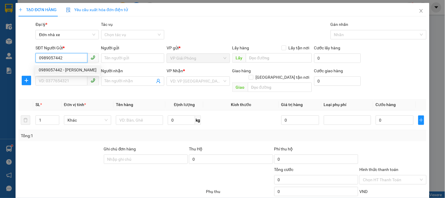
type input "dũng hương"
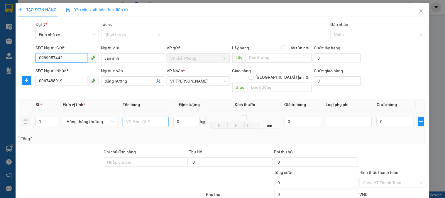
type input "0989057442"
click at [142, 117] on input "text" at bounding box center [146, 121] width 46 height 9
type input "vattognbdf vàng"
click at [186, 117] on input "0" at bounding box center [187, 121] width 26 height 9
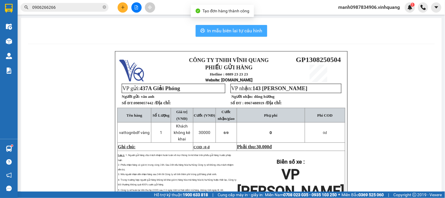
click at [232, 29] on span "In mẫu biên lai tự cấu hình" at bounding box center [235, 30] width 55 height 7
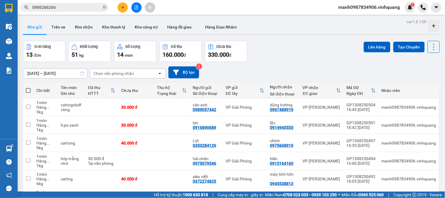
click at [121, 7] on icon "plus" at bounding box center [123, 7] width 4 height 4
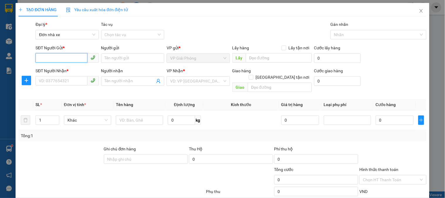
click at [48, 60] on input "SĐT Người Gửi *" at bounding box center [62, 57] width 52 height 9
type input "0383166403"
click at [60, 70] on div "0383166403 - huy" at bounding box center [66, 70] width 55 height 6
type input "huy"
type input "0528675013"
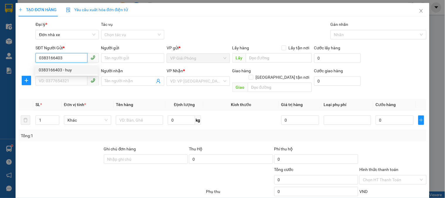
type input "dương"
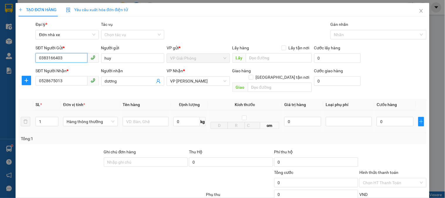
click at [26, 119] on tr "1 Hàng thông thường 0 kg cm 0 0" at bounding box center [222, 121] width 408 height 23
type input "0383166403"
drag, startPoint x: 45, startPoint y: 113, endPoint x: 29, endPoint y: 126, distance: 19.8
click at [31, 122] on tr "1 Hàng thông thường 0 kg cm 0 0" at bounding box center [222, 121] width 408 height 23
type input "2"
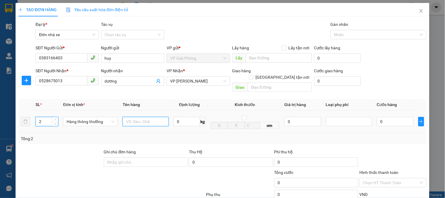
click at [132, 117] on input "text" at bounding box center [146, 121] width 46 height 9
type input "hpo vàng"
click at [181, 117] on input "0" at bounding box center [187, 121] width 26 height 9
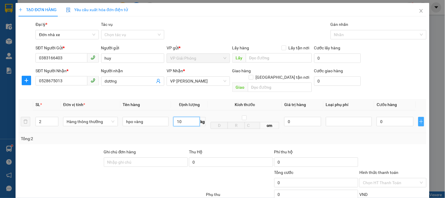
type input "10"
click at [419, 118] on button "button" at bounding box center [422, 121] width 6 height 9
type input "80.000"
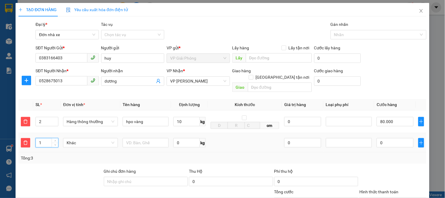
drag, startPoint x: 42, startPoint y: 137, endPoint x: 31, endPoint y: 141, distance: 11.5
click at [32, 140] on tr "1 Khác 0 kg 0 0" at bounding box center [222, 143] width 408 height 20
click at [82, 138] on span "Khác" at bounding box center [91, 142] width 48 height 9
type input "2"
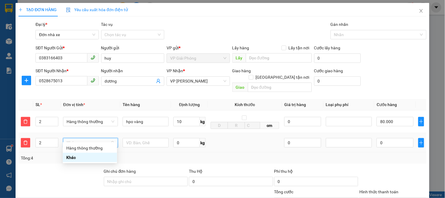
click at [82, 138] on span "Khác" at bounding box center [91, 142] width 48 height 9
drag, startPoint x: 82, startPoint y: 147, endPoint x: 92, endPoint y: 145, distance: 9.6
click at [83, 147] on div "Hàng thông thường" at bounding box center [89, 148] width 47 height 6
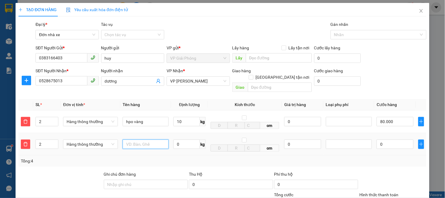
click at [144, 139] on input "text" at bounding box center [146, 143] width 46 height 9
type input "2"
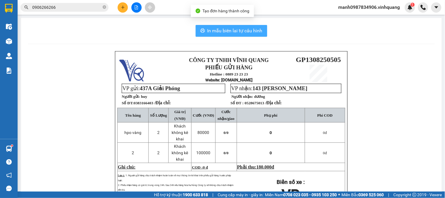
click at [224, 28] on span "In mẫu biên lai tự cấu hình" at bounding box center [235, 30] width 55 height 7
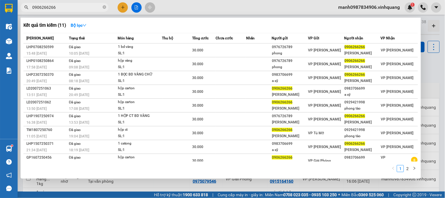
drag, startPoint x: 57, startPoint y: 6, endPoint x: 2, endPoint y: 17, distance: 55.9
click at [6, 16] on section "Kết quả tìm kiếm ( 11 ) Bộ lọc Mã ĐH Trạng thái Món hàng Thu hộ Tổng cước Chưa …" at bounding box center [222, 99] width 445 height 198
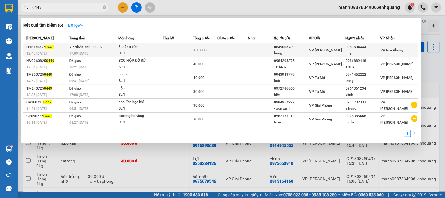
type input "0449"
click at [205, 49] on span "150.000" at bounding box center [200, 50] width 13 height 4
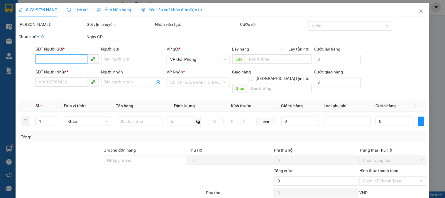
type input "0849006789"
type input "hùng"
type input "0983604444"
type input "huy"
type input "150.000"
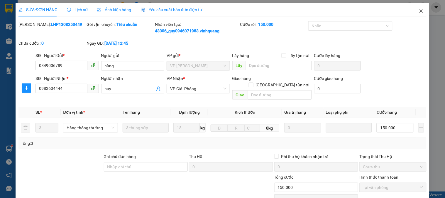
click at [419, 11] on icon "close" at bounding box center [421, 11] width 5 height 5
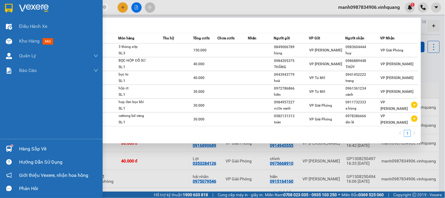
drag, startPoint x: 27, startPoint y: 8, endPoint x: 0, endPoint y: 11, distance: 26.8
click at [0, 11] on section "Kết quả tìm kiếm ( 6 ) Bộ lọc Mã ĐH Trạng thái Món hàng Thu hộ Tổng cước Chưa c…" at bounding box center [222, 99] width 445 height 198
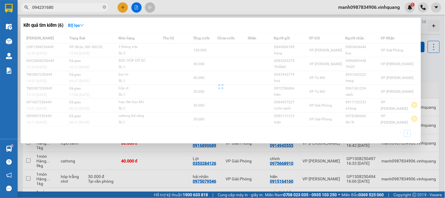
type input "0942316808"
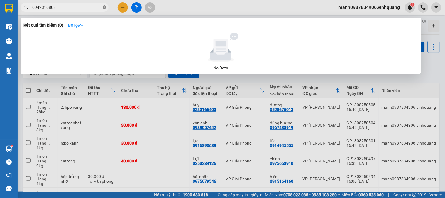
click at [105, 6] on icon "close-circle" at bounding box center [105, 7] width 4 height 4
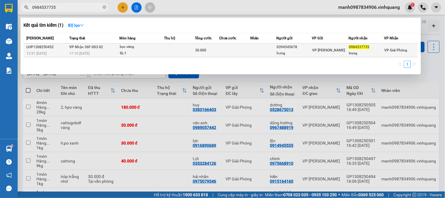
type input "0984537735"
click at [127, 48] on div "bọc vàng" at bounding box center [142, 47] width 44 height 6
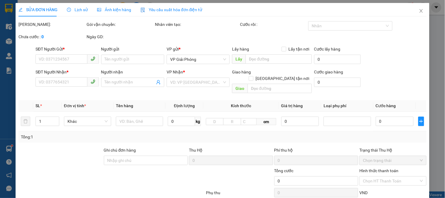
type input "0394545678"
type input "hưng"
type input "0984537735"
type input "trung"
type input "30.000"
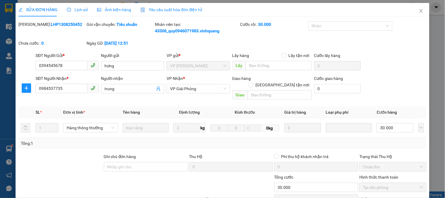
click at [78, 10] on span "Lịch sử" at bounding box center [77, 9] width 21 height 5
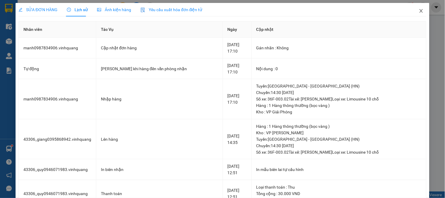
click at [419, 9] on icon "close" at bounding box center [421, 11] width 5 height 5
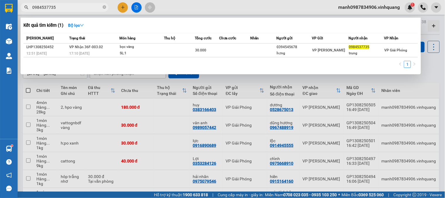
click at [56, 9] on input "0984537735" at bounding box center [66, 7] width 69 height 6
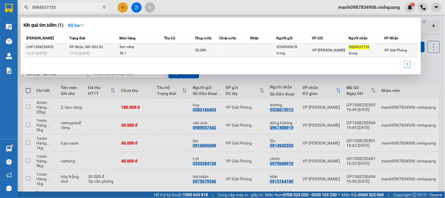
click at [81, 46] on span "VP Nhận 36F-003.02" at bounding box center [86, 47] width 34 height 4
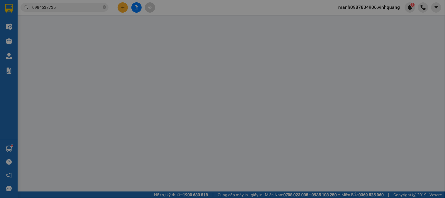
type input "0394545678"
type input "hưng"
type input "0984537735"
type input "trung"
type input "30.000"
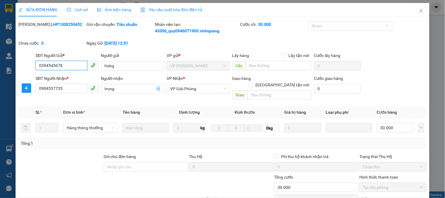
scroll to position [69, 0]
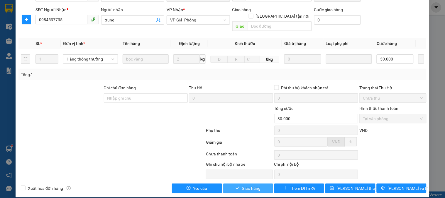
click at [248, 185] on span "Giao hàng" at bounding box center [251, 188] width 19 height 6
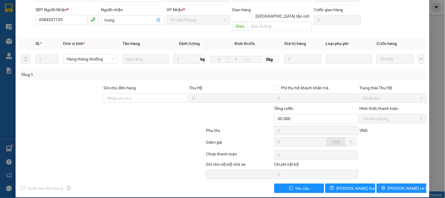
scroll to position [0, 0]
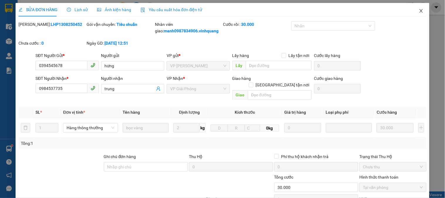
click at [419, 11] on icon "close" at bounding box center [421, 11] width 5 height 5
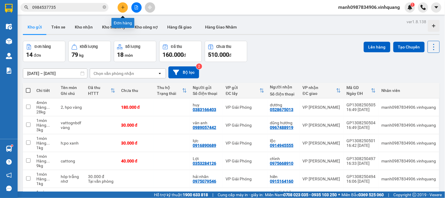
click at [124, 6] on icon "plus" at bounding box center [123, 7] width 4 height 4
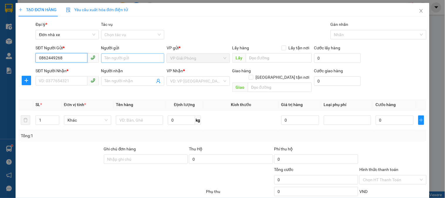
type input "0862449268"
click at [122, 58] on input "Người gửi" at bounding box center [132, 57] width 63 height 9
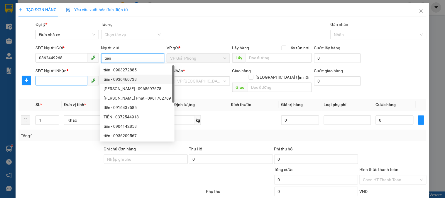
type input "tiến"
click at [53, 82] on input "SĐT Người Nhận *" at bounding box center [62, 80] width 52 height 9
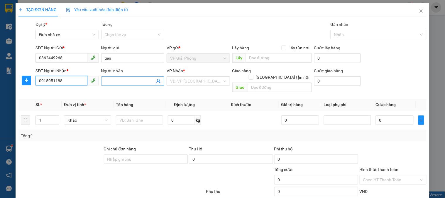
type input "0915951188"
click at [122, 81] on input "Người nhận" at bounding box center [130, 81] width 50 height 6
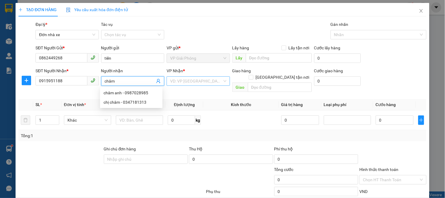
type input "châm"
click at [187, 85] on input "search" at bounding box center [196, 81] width 52 height 9
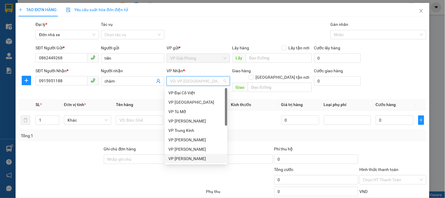
click at [193, 160] on div "VP [PERSON_NAME]" at bounding box center [196, 158] width 55 height 6
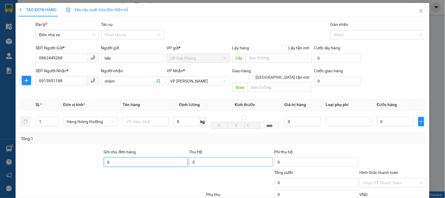
type input "0"
click at [115, 157] on input "0" at bounding box center [146, 161] width 84 height 9
type input "0"
click at [204, 157] on input "0" at bounding box center [231, 161] width 84 height 9
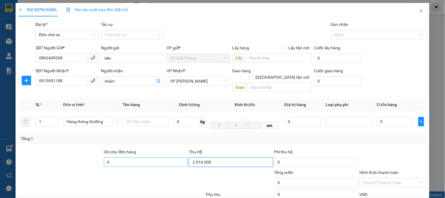
type input "2.914.000"
type input "30.000"
click at [113, 157] on input "0" at bounding box center [146, 161] width 84 height 9
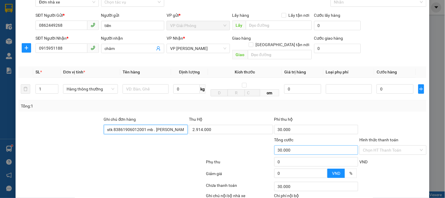
scroll to position [64, 0]
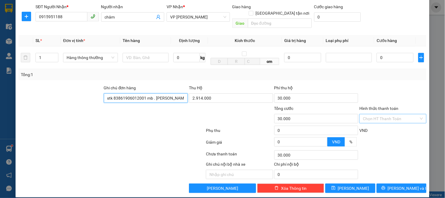
type input "stk 83861906012001 mb . đoàn văn đức"
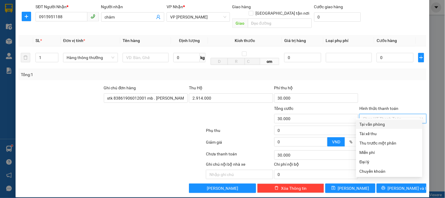
click at [377, 114] on input "Hình thức thanh toán" at bounding box center [391, 118] width 56 height 9
click at [382, 123] on div "Tại văn phòng" at bounding box center [389, 124] width 59 height 6
type input "0"
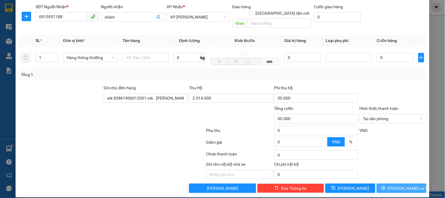
click at [402, 185] on span "[PERSON_NAME] và In" at bounding box center [408, 188] width 41 height 6
type input "3"
type input "30.003"
type input "30"
type input "30.030"
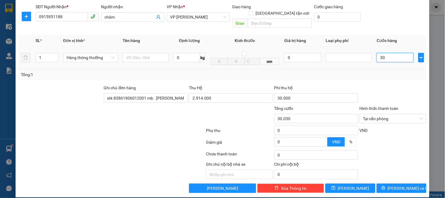
type input "300"
type input "30.300"
type input "3.000"
type input "33.000"
type input "30.000"
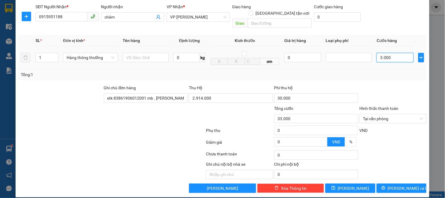
type input "60.000"
type input "30.000"
click at [403, 185] on span "[PERSON_NAME] và In" at bounding box center [408, 188] width 41 height 6
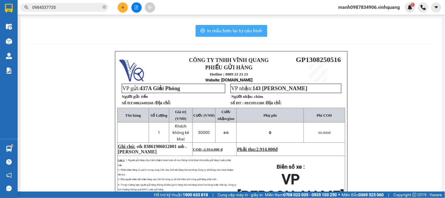
click at [230, 31] on span "In mẫu biên lai tự cấu hình" at bounding box center [235, 30] width 55 height 7
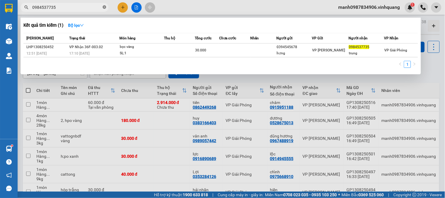
click at [104, 6] on icon "close-circle" at bounding box center [105, 7] width 4 height 4
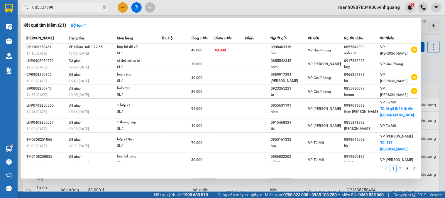
type input "0855279999"
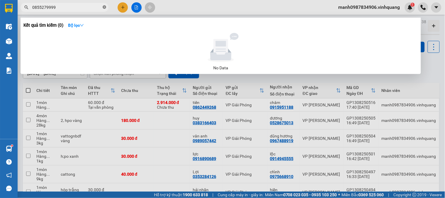
click at [105, 7] on icon "close-circle" at bounding box center [105, 7] width 4 height 4
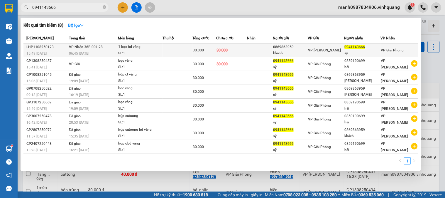
type input "0941143666"
click at [99, 44] on span "VP Nhận 36F-001.28" at bounding box center [86, 46] width 34 height 5
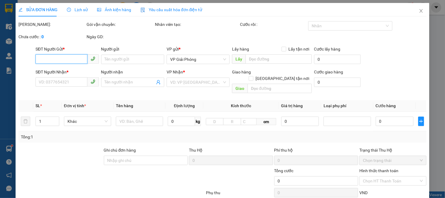
type input "0869863959"
type input "khánh"
type input "0941143666"
type input "sỹ"
type input "30.000"
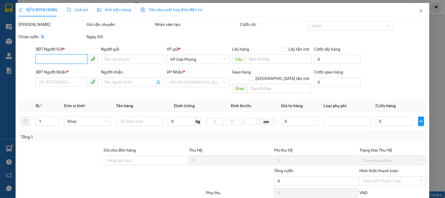
type input "30.000"
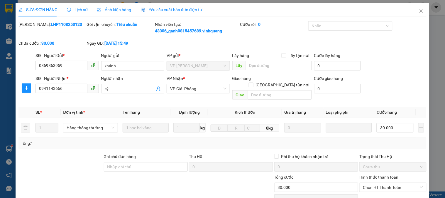
click at [86, 9] on span "Lịch sử" at bounding box center [77, 9] width 21 height 5
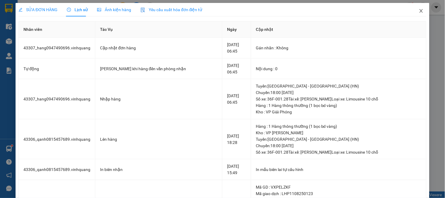
click at [419, 10] on icon "close" at bounding box center [421, 11] width 5 height 5
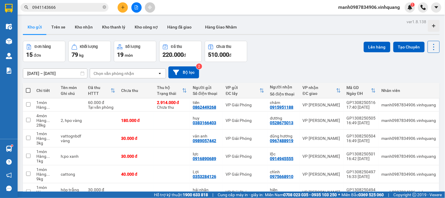
click at [58, 7] on input "0941143666" at bounding box center [66, 7] width 69 height 6
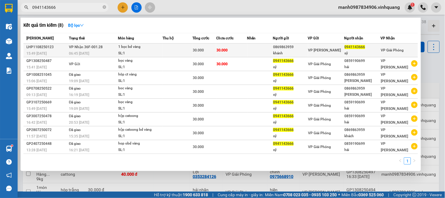
click at [95, 51] on div "06:45 - 12/08" at bounding box center [93, 53] width 49 height 6
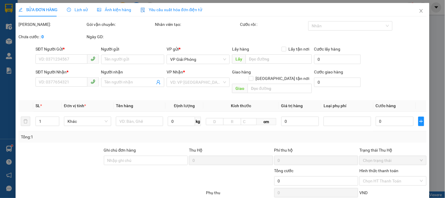
type input "0869863959"
type input "khánh"
type input "0941143666"
type input "sỹ"
type input "30.000"
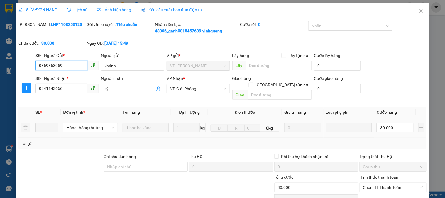
scroll to position [65, 0]
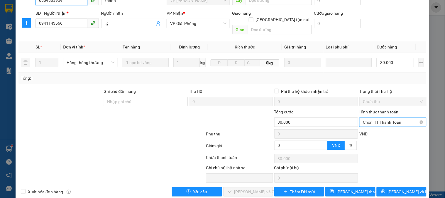
click at [380, 118] on span "Chọn HT Thanh Toán" at bounding box center [393, 122] width 60 height 9
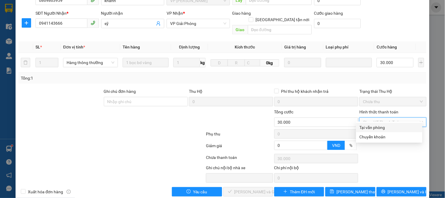
click at [374, 126] on div "Tại văn phòng" at bounding box center [389, 127] width 59 height 6
type input "0"
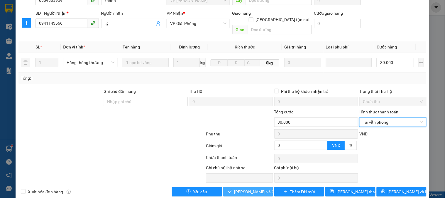
click at [255, 188] on span "[PERSON_NAME] và Giao hàng" at bounding box center [263, 191] width 56 height 6
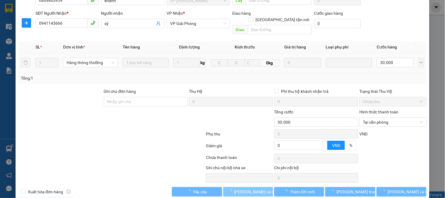
scroll to position [0, 0]
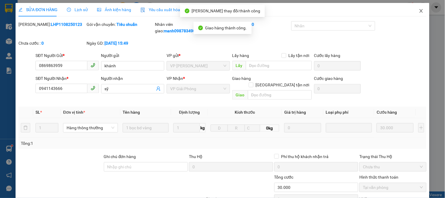
click at [419, 11] on icon "close" at bounding box center [421, 11] width 5 height 5
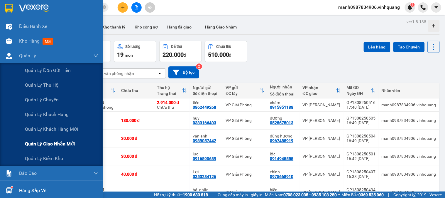
click at [56, 145] on span "Quản lý giao nhận mới" at bounding box center [50, 143] width 50 height 7
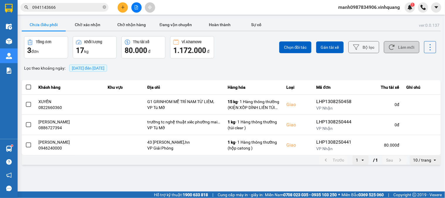
click at [405, 46] on button "Làm mới" at bounding box center [402, 47] width 36 height 12
click at [370, 45] on button "Bộ lọc" at bounding box center [364, 47] width 31 height 12
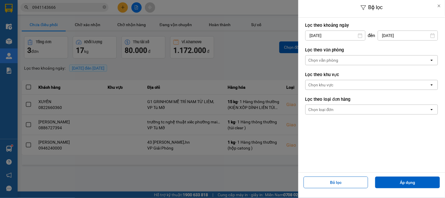
click at [319, 59] on div "Chọn văn phòng" at bounding box center [324, 60] width 30 height 6
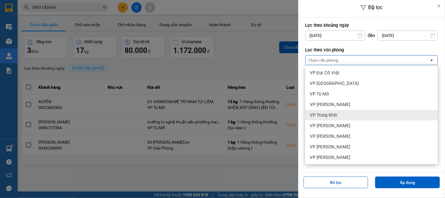
scroll to position [32, 0]
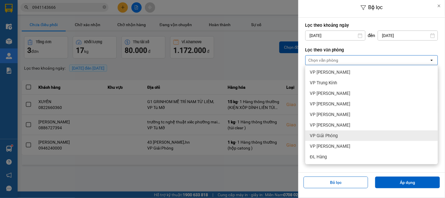
click at [333, 134] on span "VP Giải Phóng" at bounding box center [324, 136] width 28 height 6
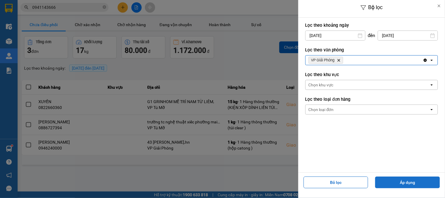
click at [411, 181] on button "Áp dụng" at bounding box center [408, 182] width 65 height 12
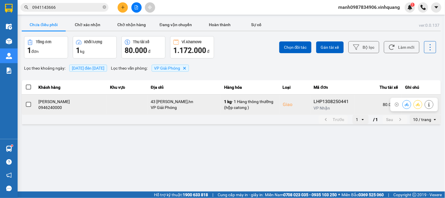
click at [53, 109] on div "0946240000" at bounding box center [71, 108] width 64 height 6
copy div "0946240000"
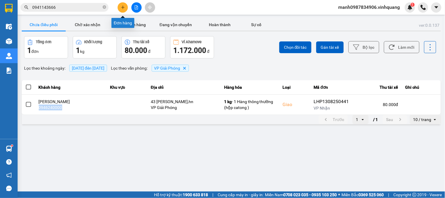
click at [122, 7] on icon "plus" at bounding box center [122, 7] width 3 height 0
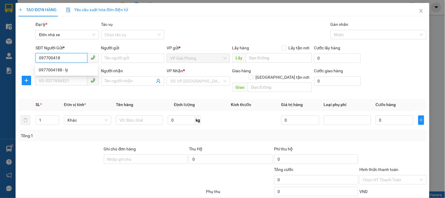
type input "0977004188"
click at [56, 71] on div "0977004188 - lý" at bounding box center [66, 70] width 55 height 6
type input "lý"
type input "0776797777"
type input "lực"
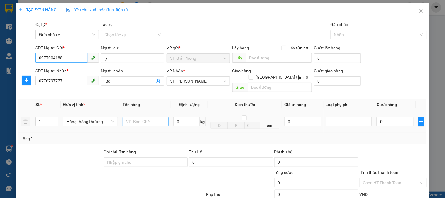
type input "0977004188"
drag, startPoint x: 140, startPoint y: 115, endPoint x: 147, endPoint y: 115, distance: 6.8
click at [141, 117] on input "text" at bounding box center [146, 121] width 46 height 9
type input "bọc vàng"
click at [181, 116] on span "0 kg" at bounding box center [190, 121] width 32 height 11
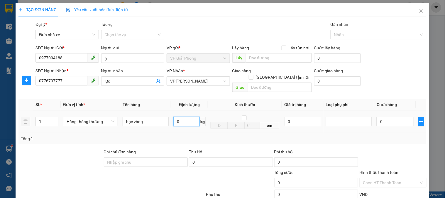
click at [180, 118] on input "0" at bounding box center [187, 121] width 26 height 9
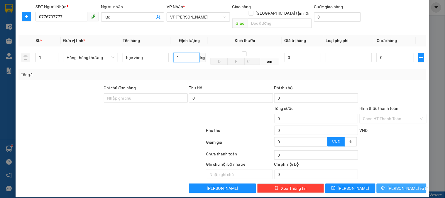
type input "1"
click at [398, 185] on span "[PERSON_NAME] và In" at bounding box center [408, 188] width 41 height 6
click at [398, 185] on button "[PERSON_NAME] và In" at bounding box center [402, 188] width 50 height 9
type input "30.000"
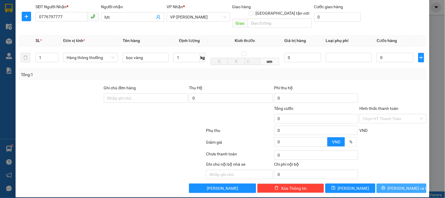
type input "30.000"
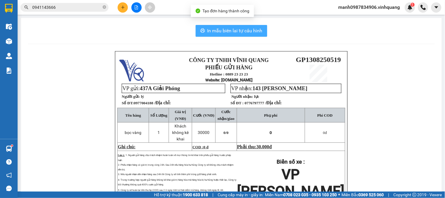
click at [228, 30] on span "In mẫu biên lai tự cấu hình" at bounding box center [235, 30] width 55 height 7
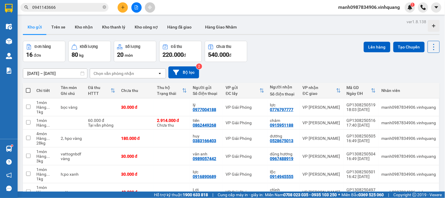
click at [119, 10] on button at bounding box center [123, 7] width 10 height 10
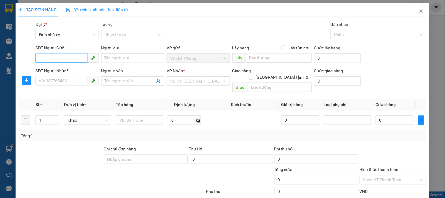
click at [42, 55] on input "SĐT Người Gửi *" at bounding box center [62, 57] width 52 height 9
type input "0912619129"
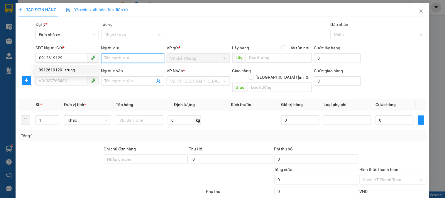
click at [118, 56] on input "Người gửi" at bounding box center [132, 57] width 63 height 9
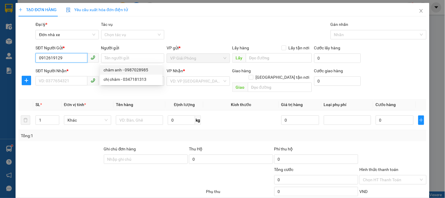
click at [50, 58] on input "0912619129" at bounding box center [62, 57] width 52 height 9
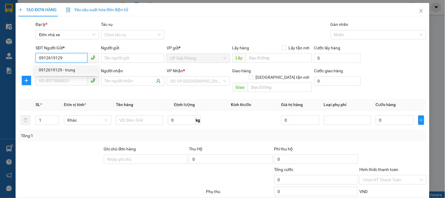
click at [49, 70] on div "0912619129 - trung" at bounding box center [66, 70] width 55 height 6
type input "trung"
type input "0949626888"
type input "vinh"
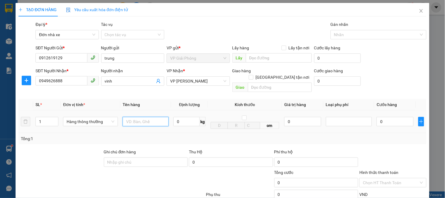
click at [137, 117] on input "text" at bounding box center [146, 121] width 46 height 9
type input "boc den"
click at [188, 118] on input "0" at bounding box center [187, 121] width 26 height 9
type input "9"
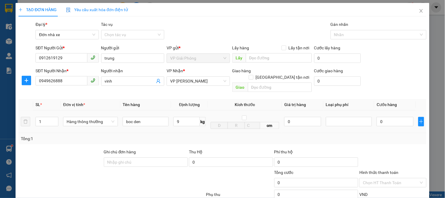
drag, startPoint x: 397, startPoint y: 180, endPoint x: 291, endPoint y: 62, distance: 159.0
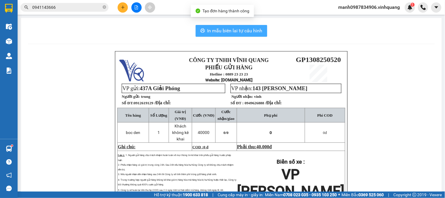
click at [228, 30] on span "In mẫu biên lai tự cấu hình" at bounding box center [235, 30] width 55 height 7
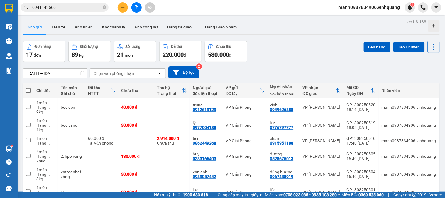
drag, startPoint x: 63, startPoint y: 4, endPoint x: 18, endPoint y: 17, distance: 46.6
click at [18, 13] on div "Kết quả tìm kiếm ( 8 ) Bộ lọc Mã ĐH Trạng thái Món hàng Thu hộ Tổng cước Chưa c…" at bounding box center [57, 7] width 115 height 10
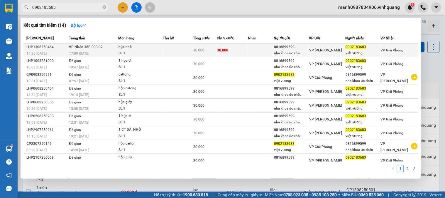
type input "0902183683"
click at [123, 48] on div "hộp nhỏ" at bounding box center [141, 47] width 44 height 6
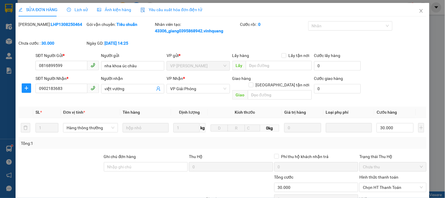
type input "0816899599"
type input "nha khoa úc châu"
type input "0902183683"
type input "việt vương"
type input "30.000"
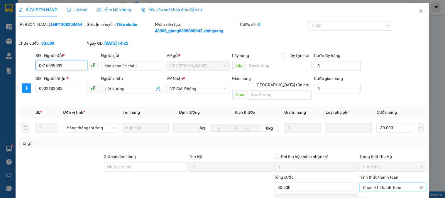
click at [375, 183] on span "Chọn HT Thanh Toán" at bounding box center [393, 187] width 60 height 9
click at [375, 189] on div "Tại văn phòng" at bounding box center [389, 192] width 59 height 6
type input "0"
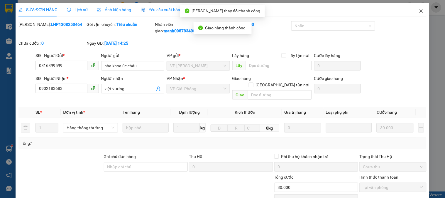
click at [419, 11] on icon "close" at bounding box center [421, 11] width 5 height 5
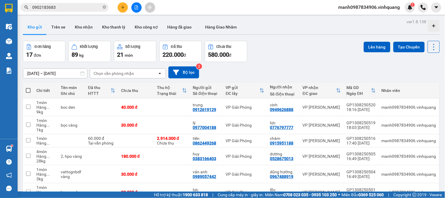
click at [125, 6] on button at bounding box center [123, 7] width 10 height 10
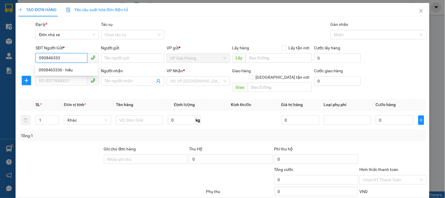
type input "0908463336"
click at [50, 67] on div "0908463336 - hiếu" at bounding box center [66, 70] width 55 height 6
type input "hiếu"
type input "0915237868"
type input "[PERSON_NAME]"
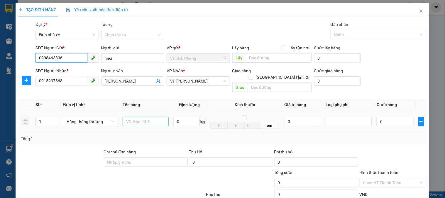
type input "0908463336"
click at [139, 117] on input "text" at bounding box center [146, 121] width 46 height 9
type input "hôp vsngf"
click at [180, 118] on input "0" at bounding box center [187, 121] width 26 height 9
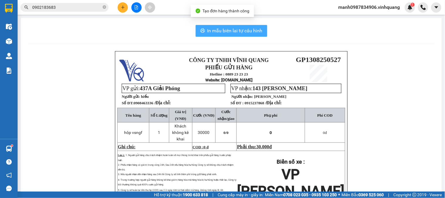
click at [221, 29] on span "In mẫu biên lai tự cấu hình" at bounding box center [235, 30] width 55 height 7
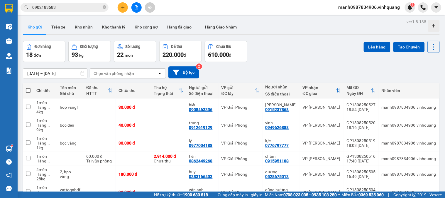
click at [28, 90] on span at bounding box center [28, 90] width 5 height 5
click at [28, 87] on input "checkbox" at bounding box center [28, 87] width 0 height 0
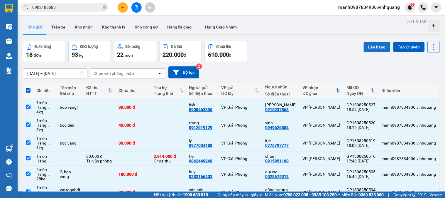
click at [373, 42] on button "Lên hàng" at bounding box center [377, 47] width 27 height 11
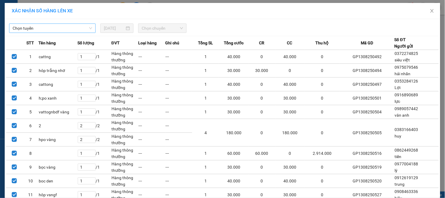
click at [49, 28] on span "Chọn tuyến" at bounding box center [53, 28] width 80 height 9
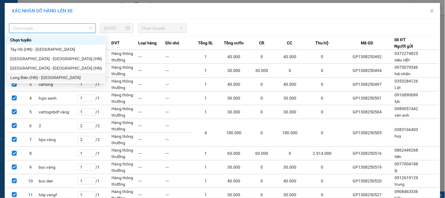
click at [22, 78] on div "Long Biên (HN) - [GEOGRAPHIC_DATA]" at bounding box center [56, 77] width 92 height 6
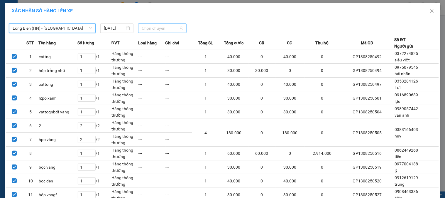
click at [158, 30] on span "Chọn chuyến" at bounding box center [162, 28] width 41 height 9
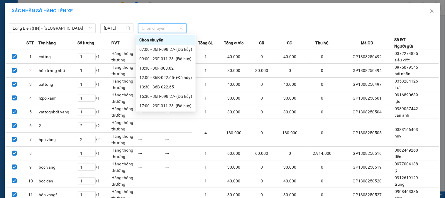
click at [158, 112] on div "18:30 - 36F-003.02" at bounding box center [165, 115] width 53 height 6
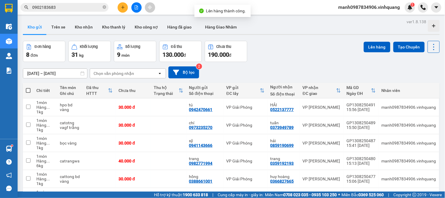
click at [29, 90] on span at bounding box center [28, 90] width 5 height 5
click at [28, 87] on input "checkbox" at bounding box center [28, 87] width 0 height 0
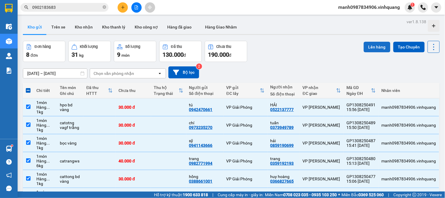
click at [379, 44] on button "Lên hàng" at bounding box center [377, 47] width 27 height 11
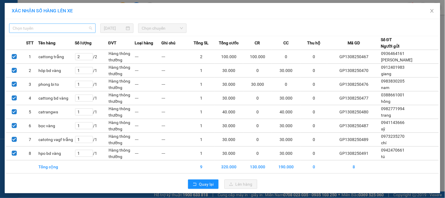
click at [32, 29] on span "Chọn tuyến" at bounding box center [53, 28] width 80 height 9
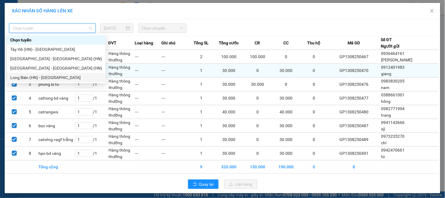
drag, startPoint x: 23, startPoint y: 78, endPoint x: 46, endPoint y: 72, distance: 24.1
click at [23, 77] on div "Long Biên (HN) - [GEOGRAPHIC_DATA]" at bounding box center [56, 77] width 92 height 6
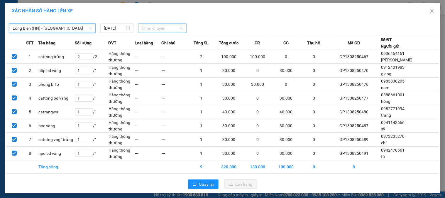
click at [157, 28] on span "Chọn chuyến" at bounding box center [162, 28] width 41 height 9
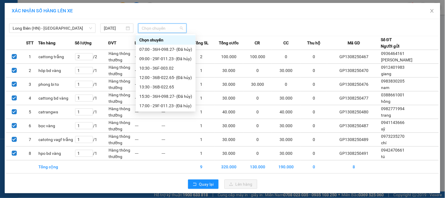
click at [159, 112] on div "18:30 - 36F-003.02" at bounding box center [165, 115] width 53 height 6
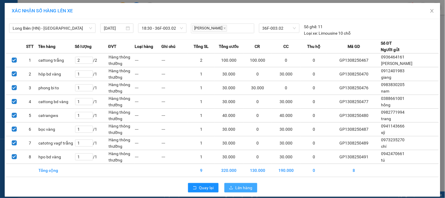
click at [236, 190] on span "Lên hàng" at bounding box center [244, 187] width 17 height 6
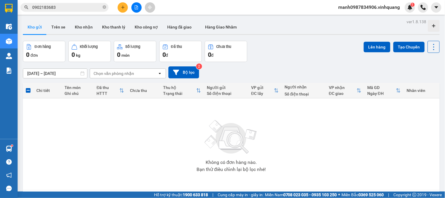
click at [133, 12] on div at bounding box center [137, 7] width 44 height 10
click at [136, 8] on icon "file-add" at bounding box center [136, 7] width 4 height 4
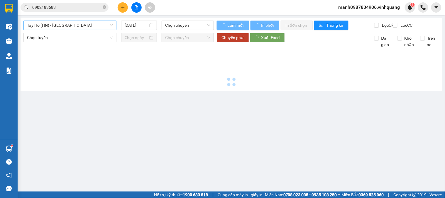
click at [49, 24] on span "Tây Hồ (HN) - [GEOGRAPHIC_DATA]" at bounding box center [70, 25] width 86 height 9
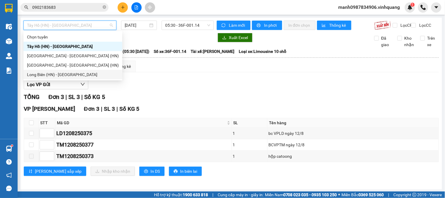
click at [39, 73] on div "Long Biên (HN) - [GEOGRAPHIC_DATA]" at bounding box center [73, 74] width 92 height 6
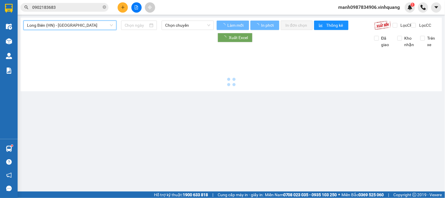
type input "[DATE]"
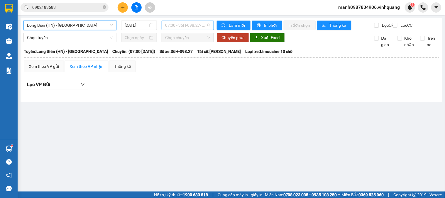
click at [187, 25] on span "07:00 - 36H-098.27 - (Đã hủy)" at bounding box center [187, 25] width 45 height 9
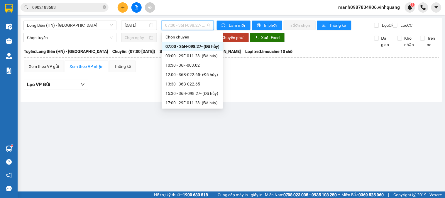
click at [187, 109] on div "18:30 - 36F-003.02" at bounding box center [193, 112] width 54 height 6
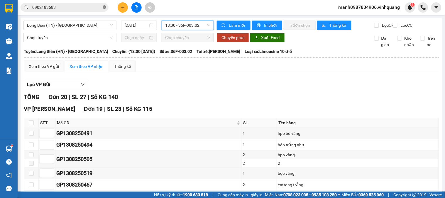
click at [103, 6] on icon "close-circle" at bounding box center [105, 7] width 4 height 4
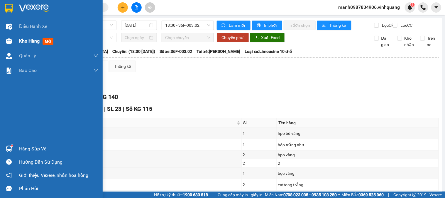
click at [9, 41] on img at bounding box center [9, 41] width 6 height 6
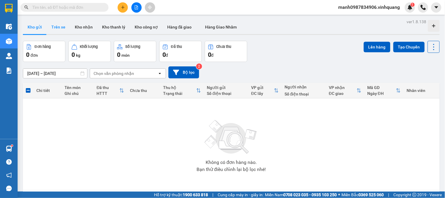
click at [53, 28] on button "Trên xe" at bounding box center [58, 27] width 23 height 14
